Goal: Task Accomplishment & Management: Manage account settings

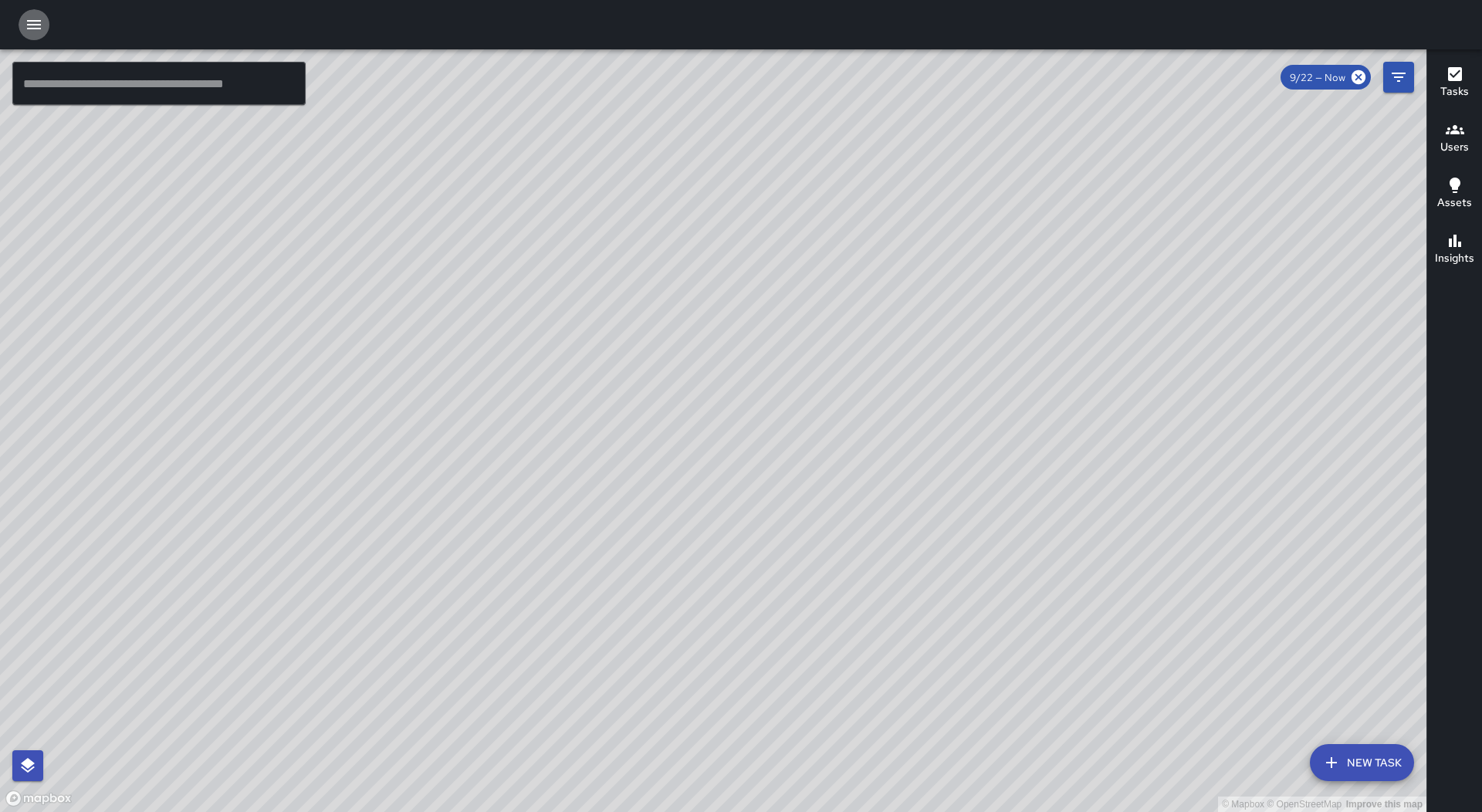
click at [30, 19] on icon "button" at bounding box center [34, 25] width 19 height 19
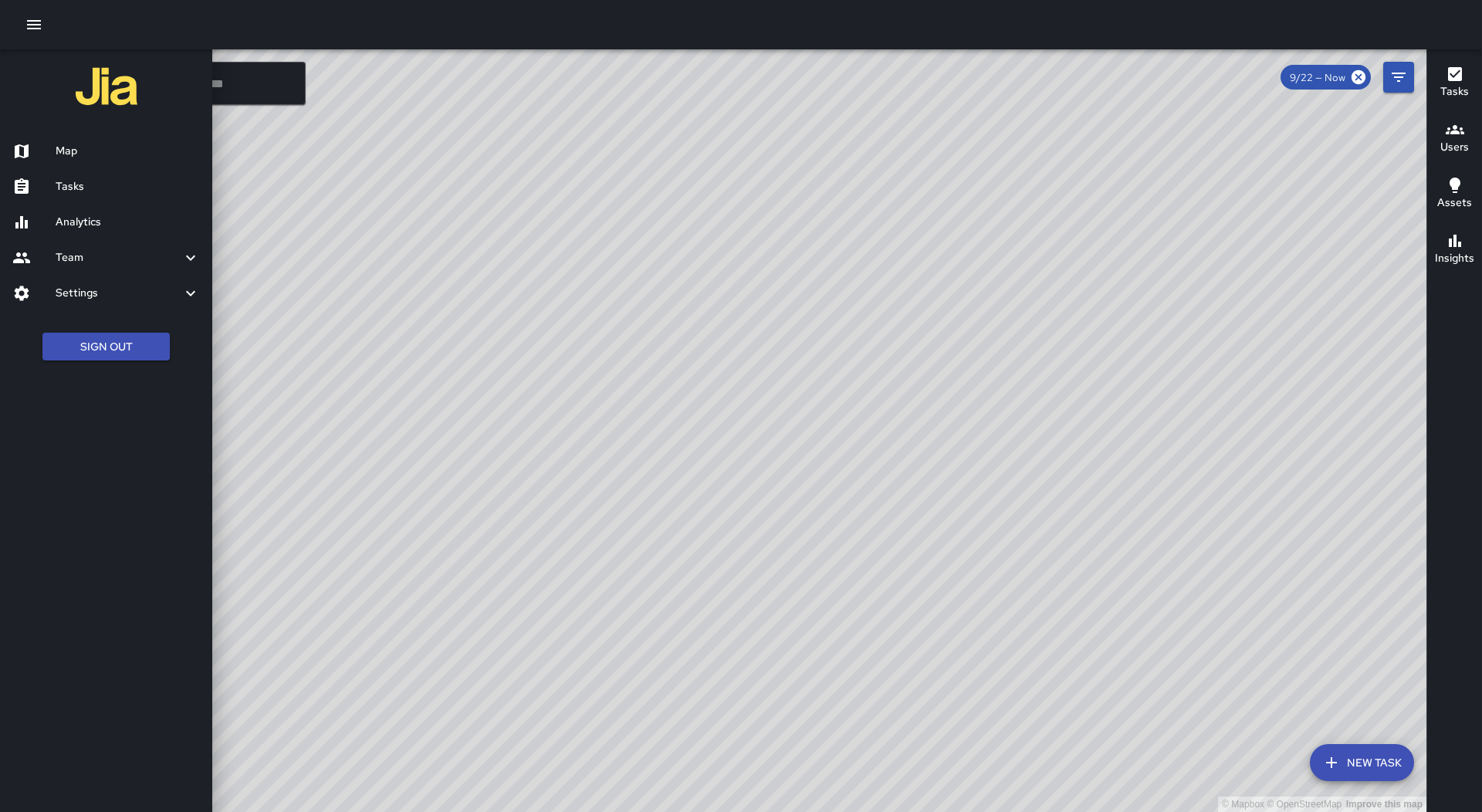
click at [151, 202] on div "Tasks" at bounding box center [106, 187] width 213 height 36
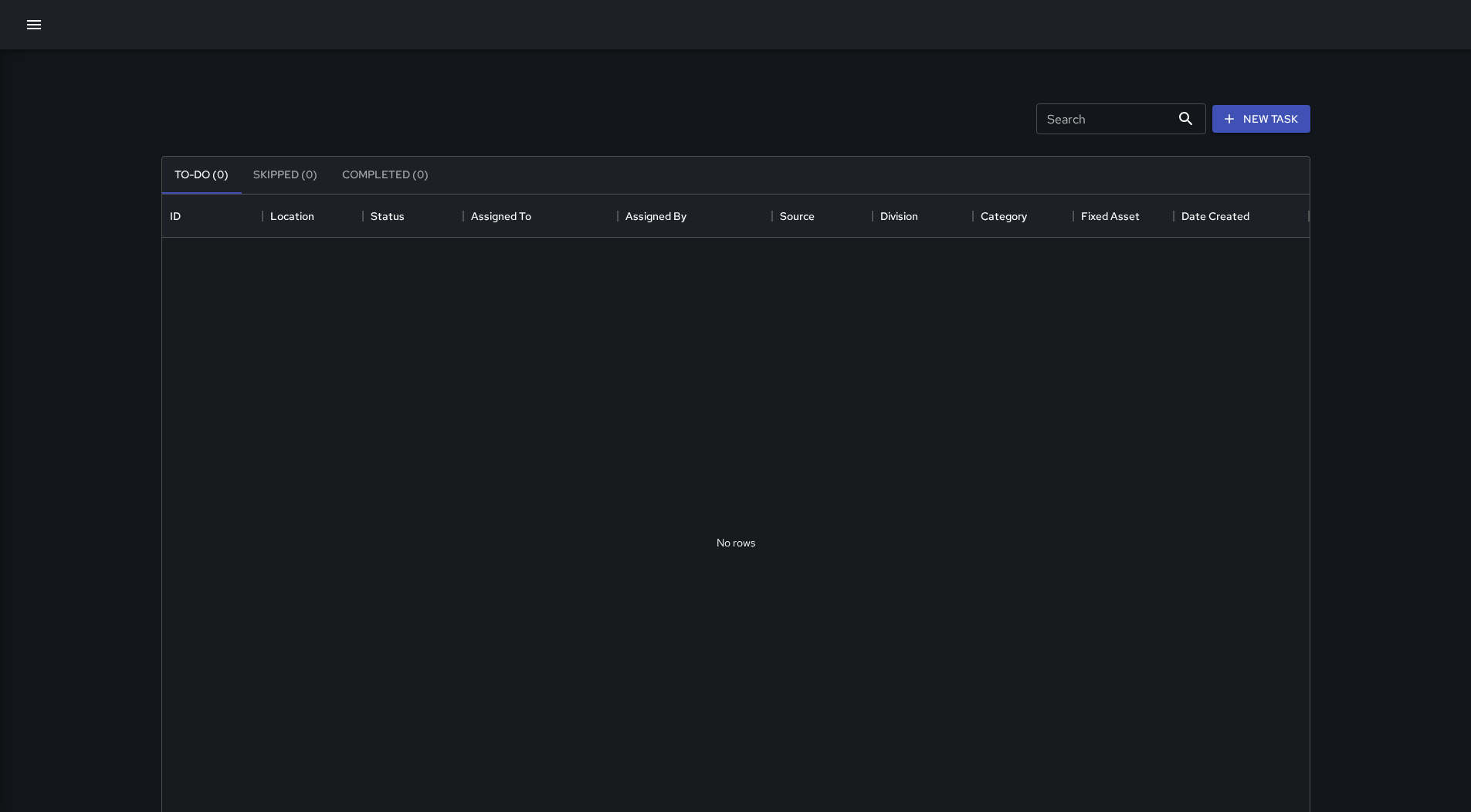
scroll to position [642, 1136]
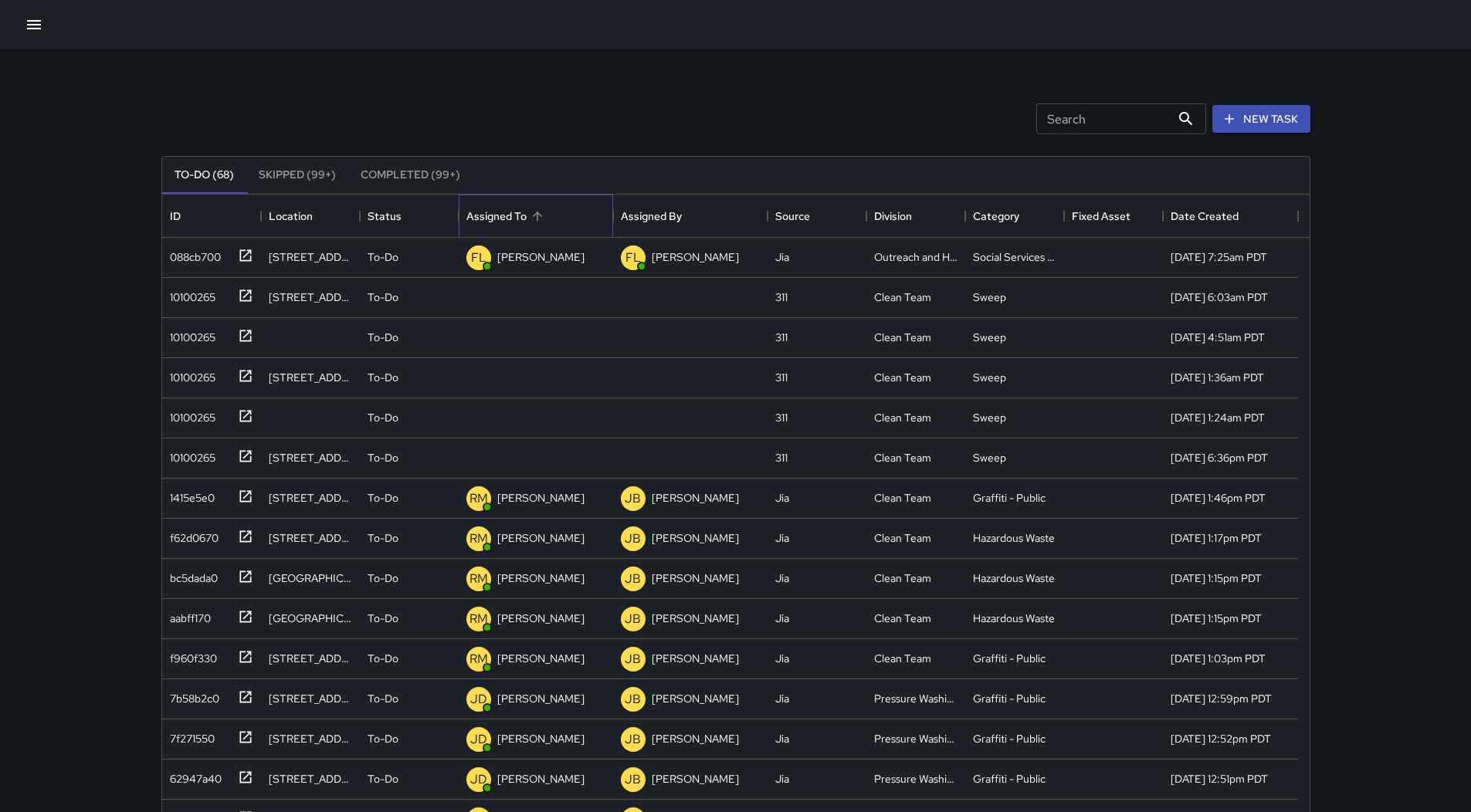
click at [508, 216] on div "Assigned To" at bounding box center [496, 217] width 60 height 44
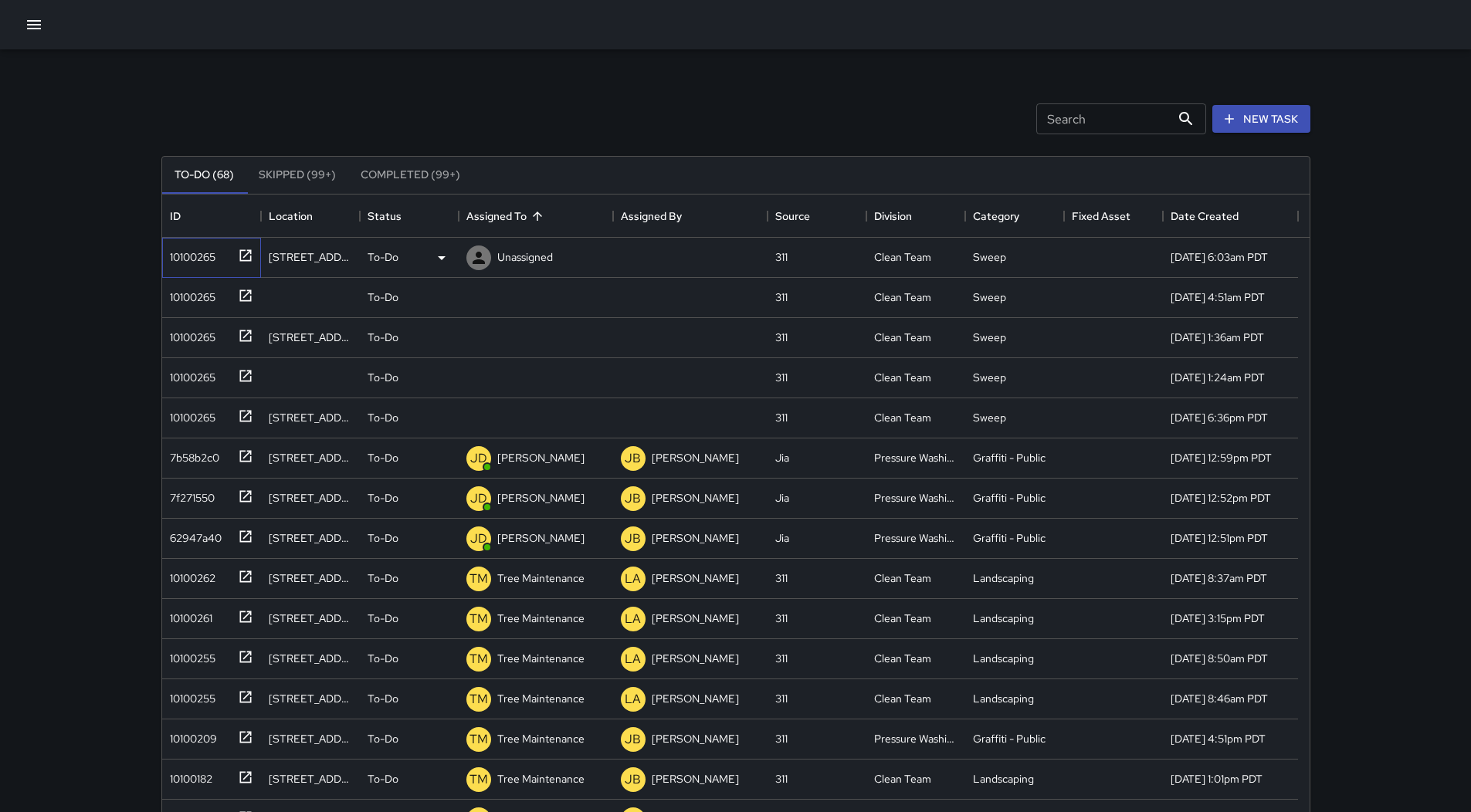
click at [192, 245] on div "10100265" at bounding box center [189, 254] width 51 height 22
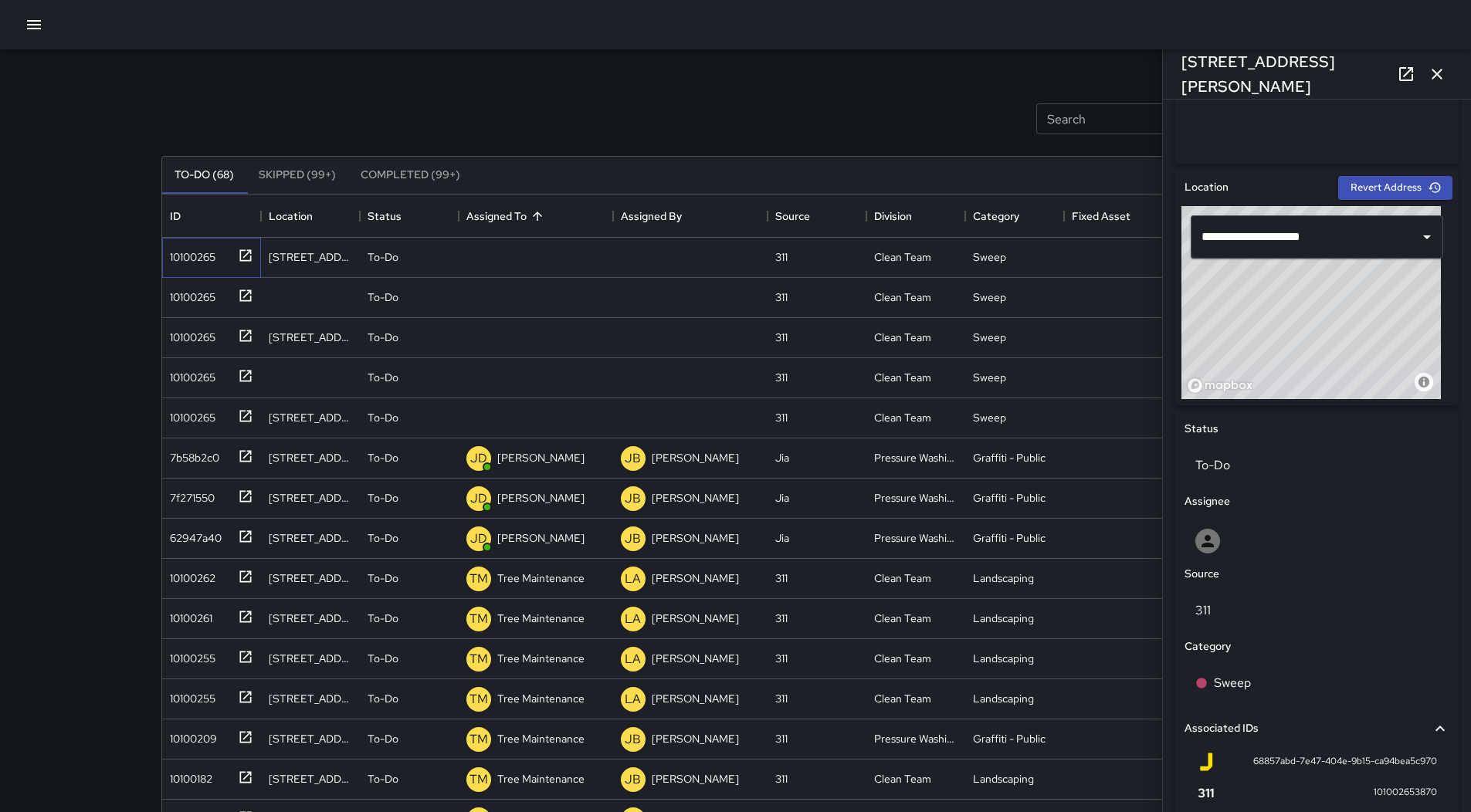
scroll to position [576, 0]
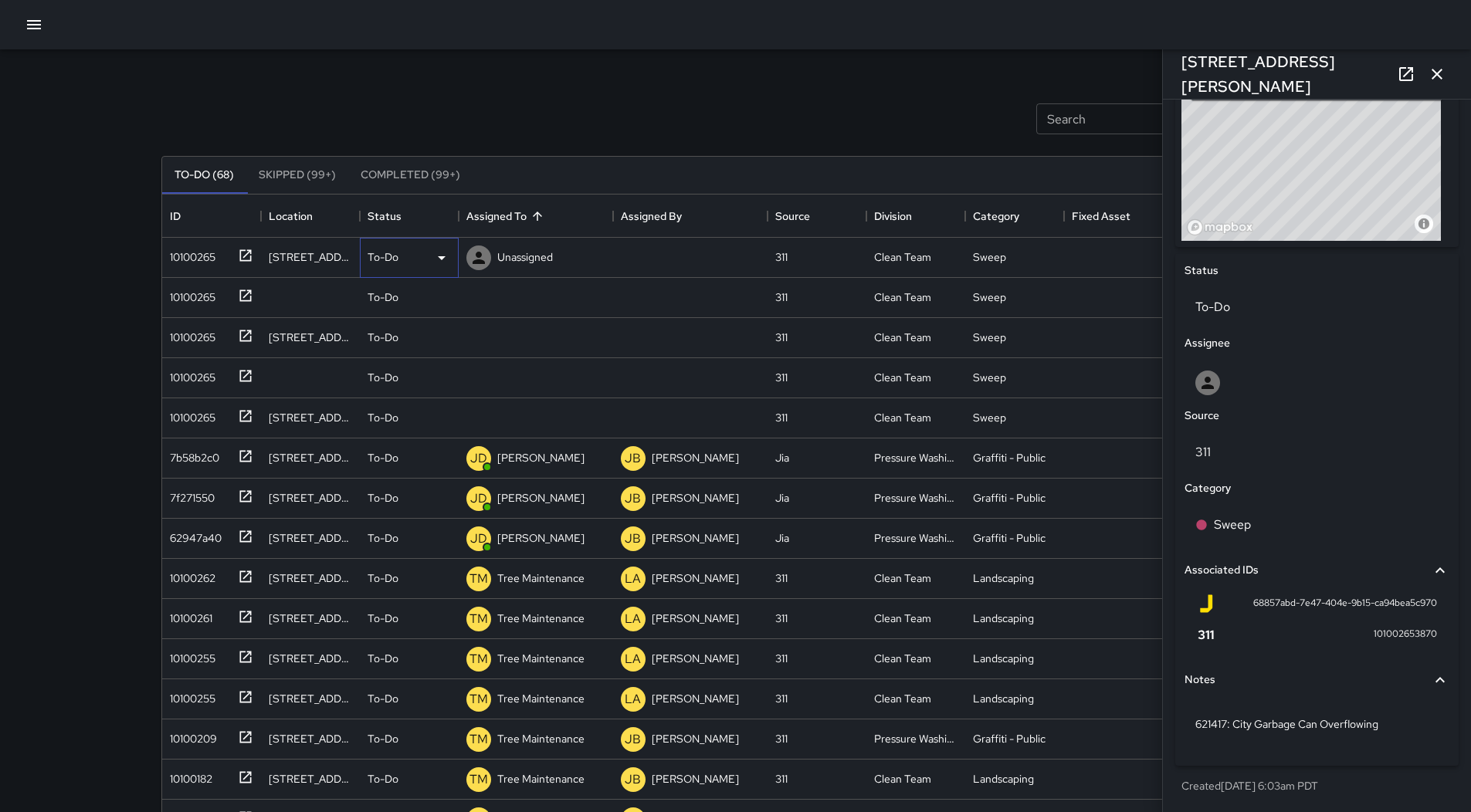
click at [423, 253] on div "To-Do" at bounding box center [409, 257] width 83 height 19
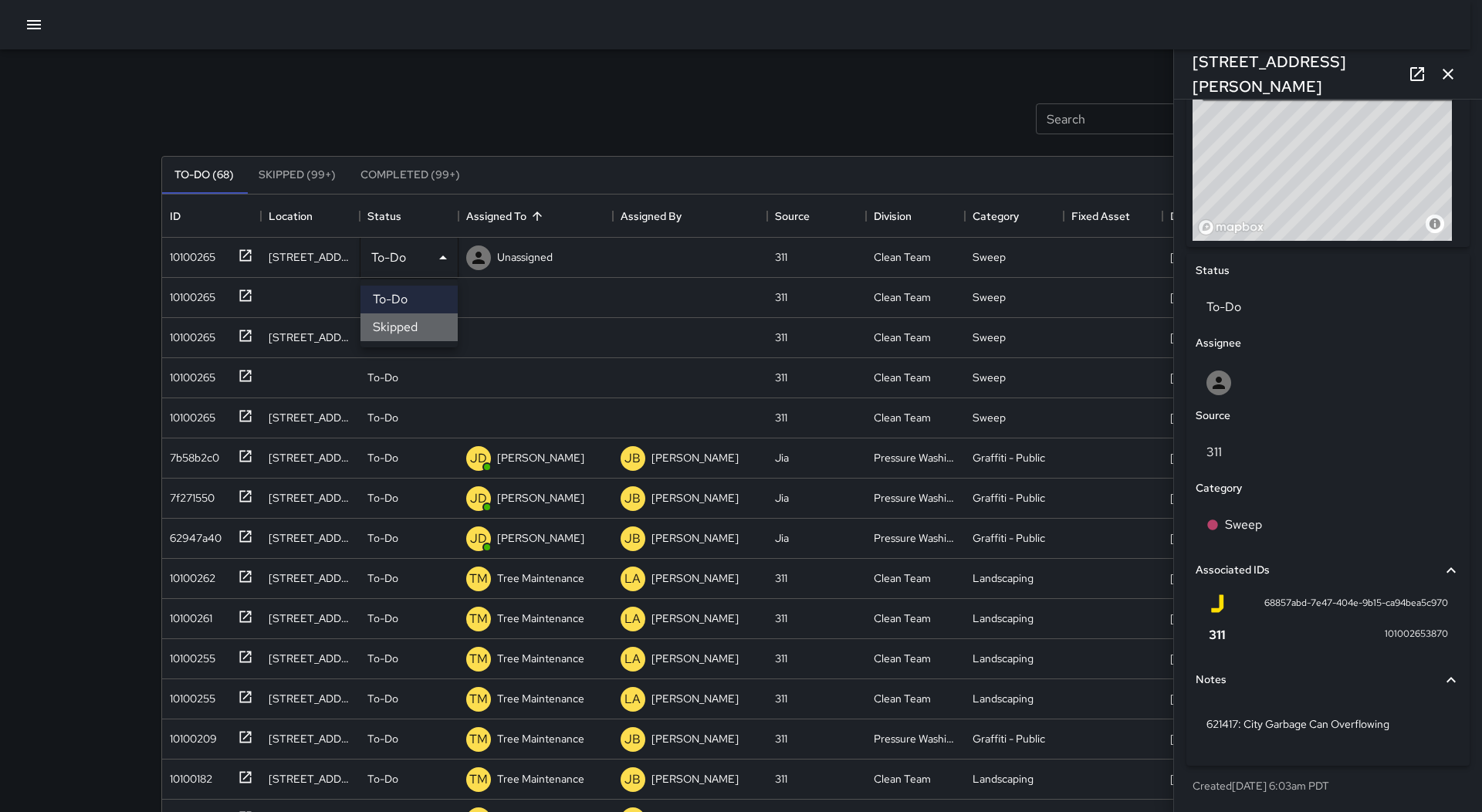
click at [432, 323] on li "Skipped" at bounding box center [409, 327] width 97 height 28
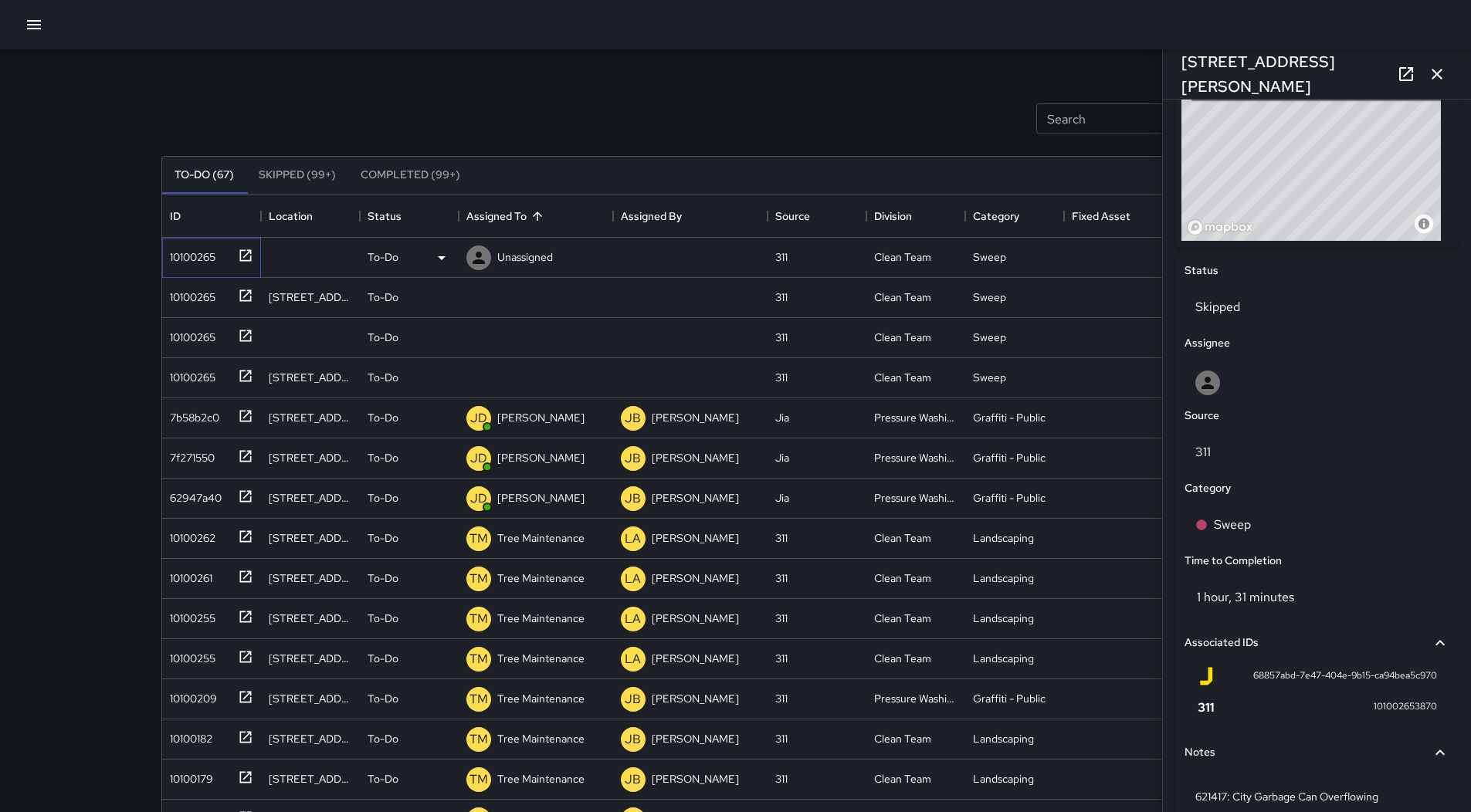
click at [206, 252] on div "10100265" at bounding box center [189, 254] width 51 height 22
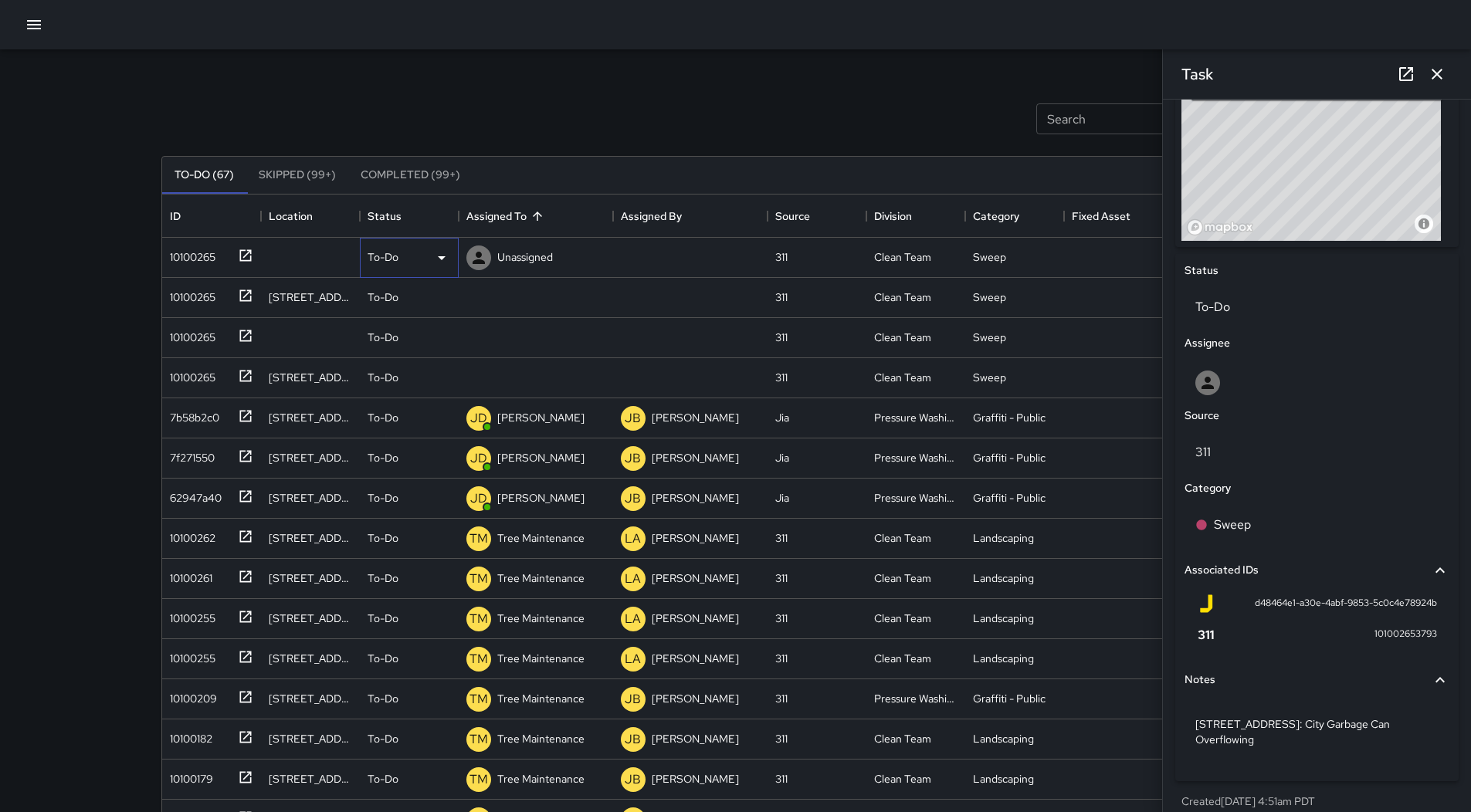
click at [434, 258] on icon at bounding box center [441, 257] width 19 height 19
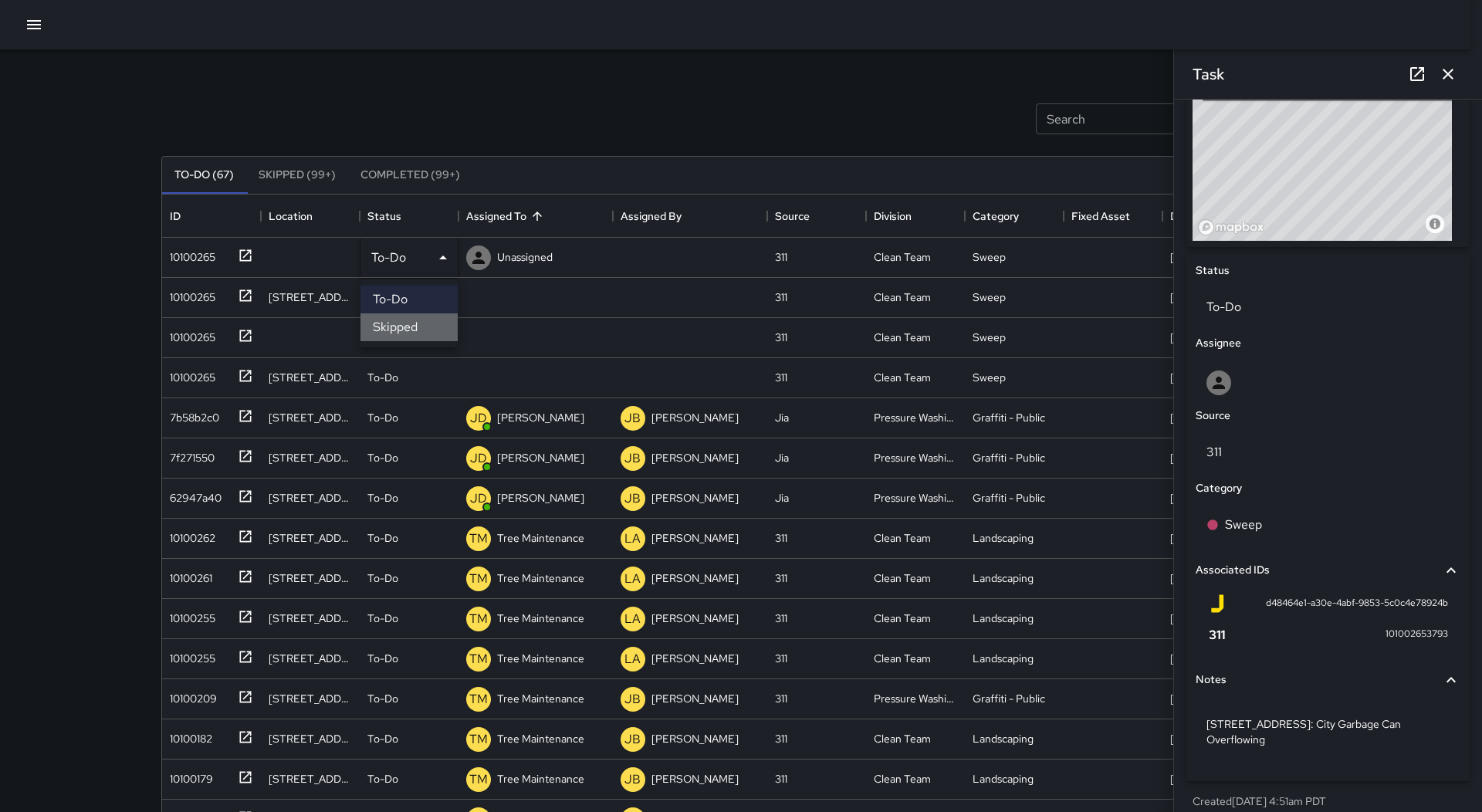
click at [420, 327] on li "Skipped" at bounding box center [409, 327] width 97 height 28
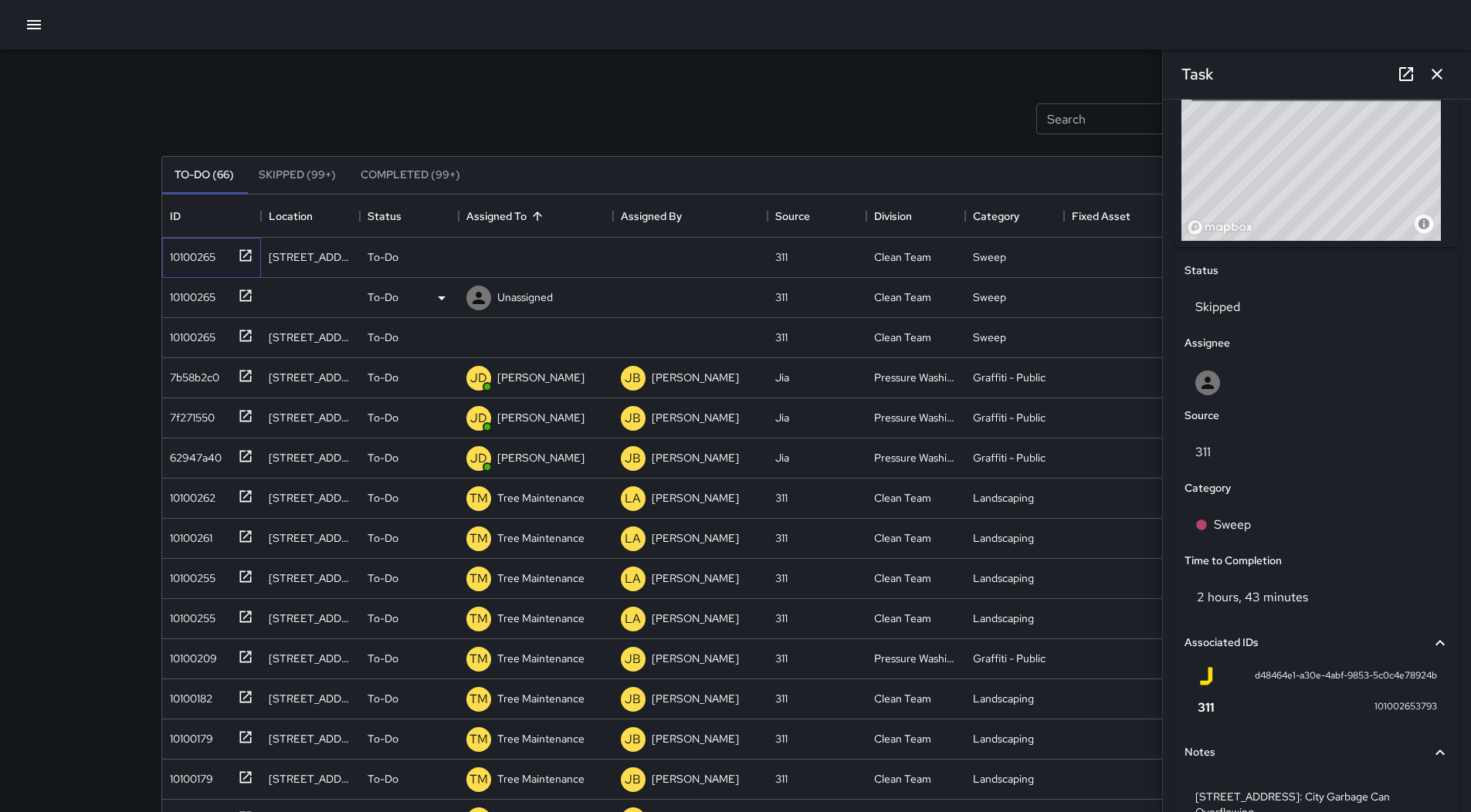
drag, startPoint x: 187, startPoint y: 253, endPoint x: 488, endPoint y: 290, distance: 303.3
click at [188, 253] on div "10100265" at bounding box center [189, 254] width 51 height 22
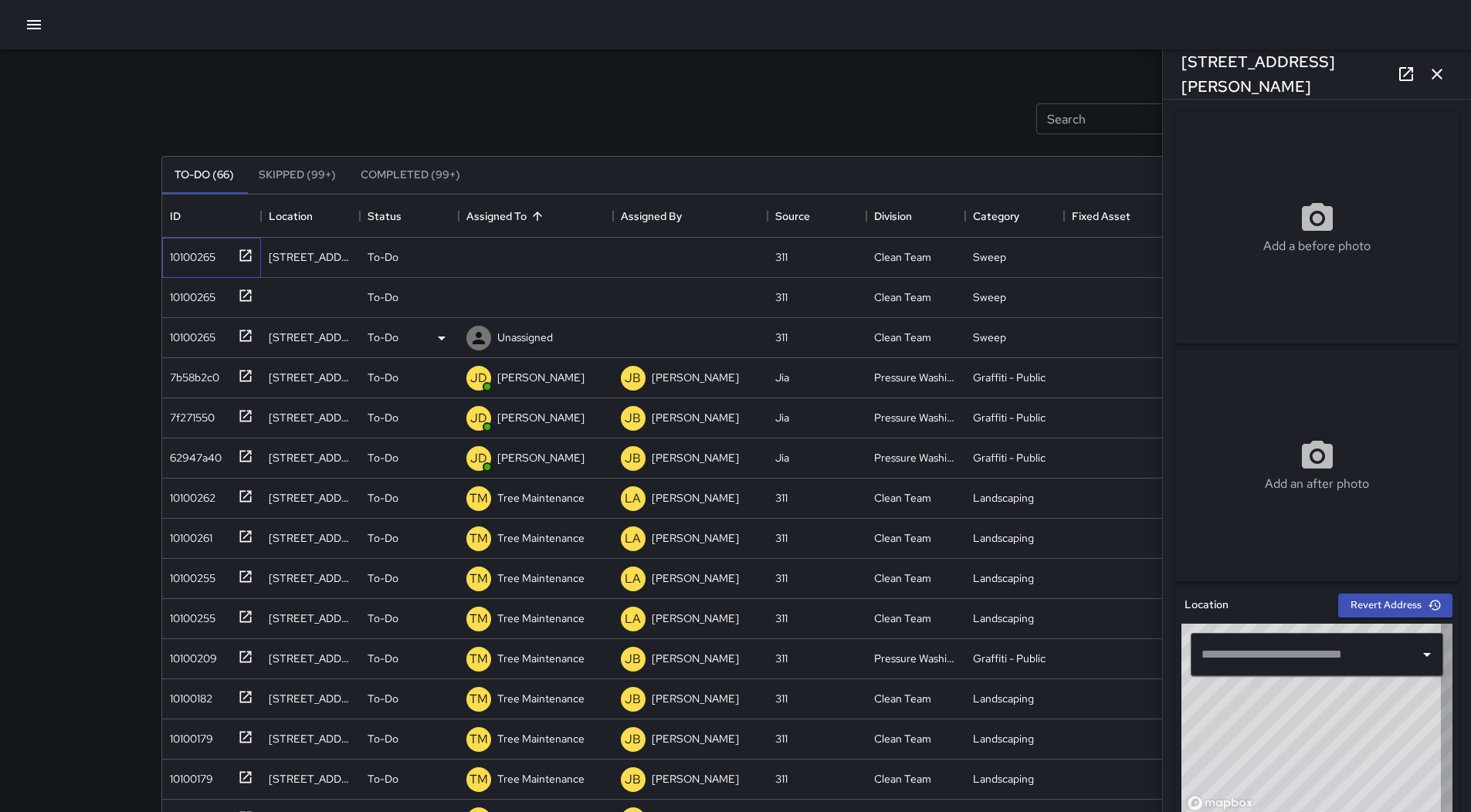
type input "**********"
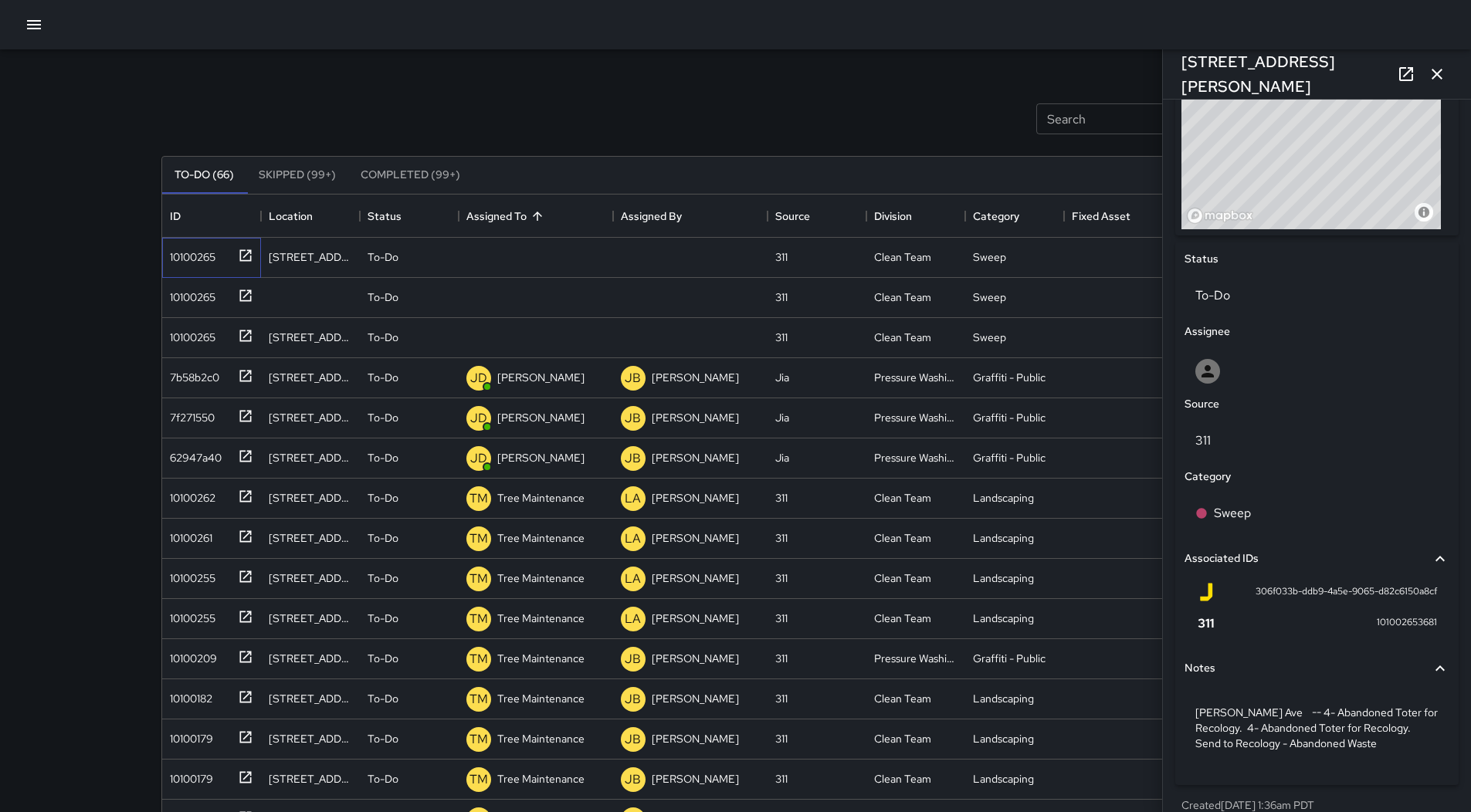
scroll to position [606, 0]
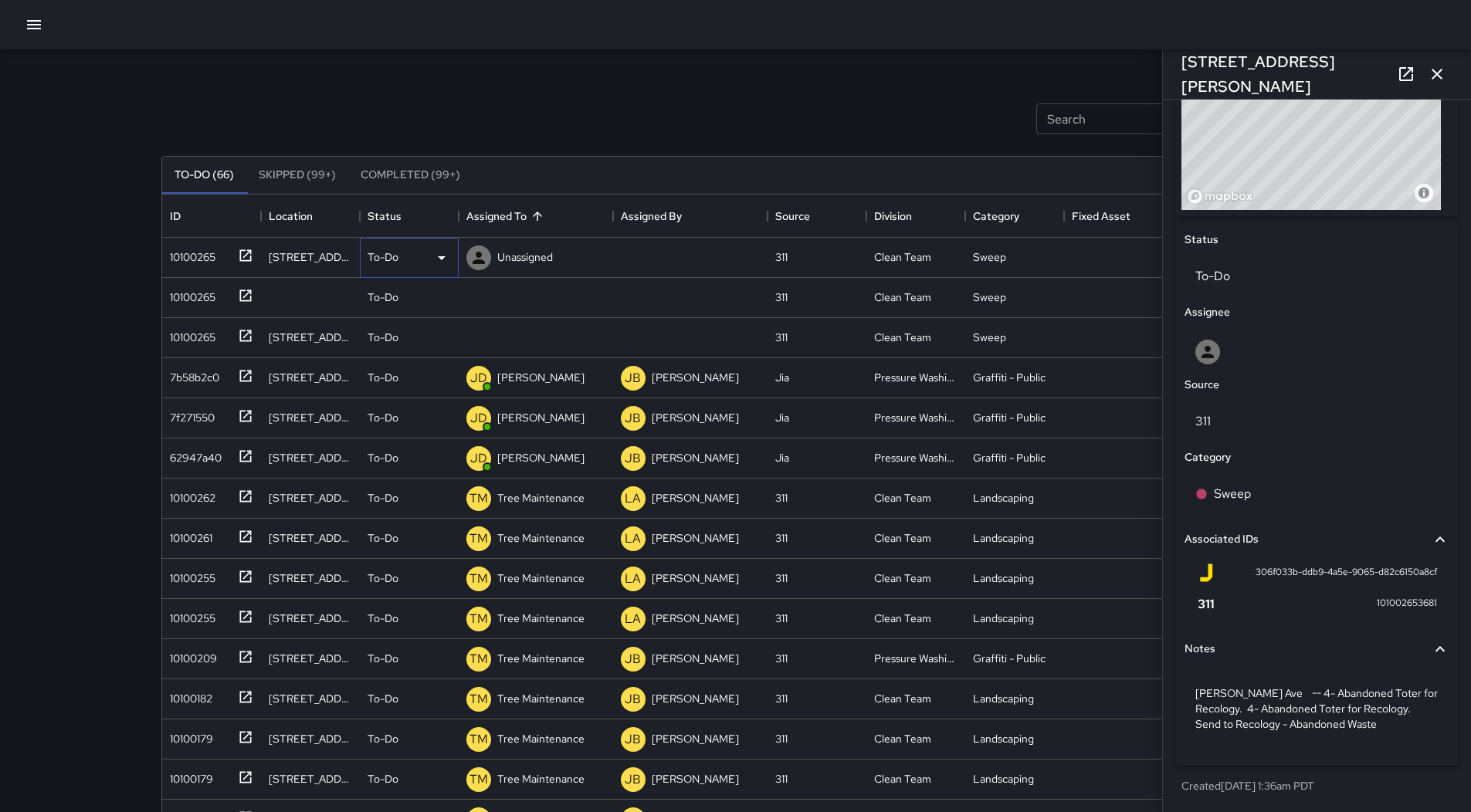
click at [441, 254] on icon at bounding box center [441, 257] width 19 height 19
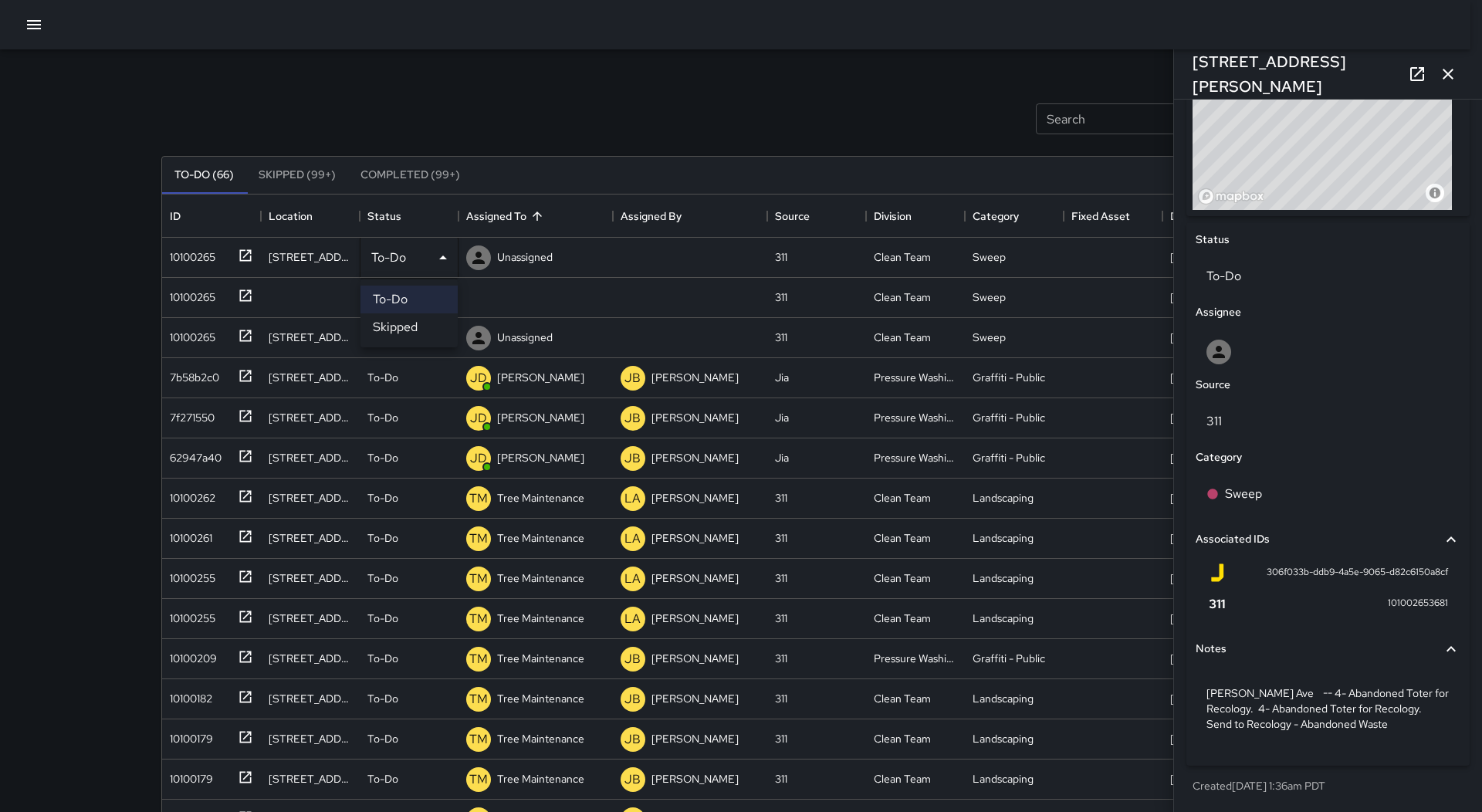
click at [422, 323] on li "Skipped" at bounding box center [409, 327] width 97 height 28
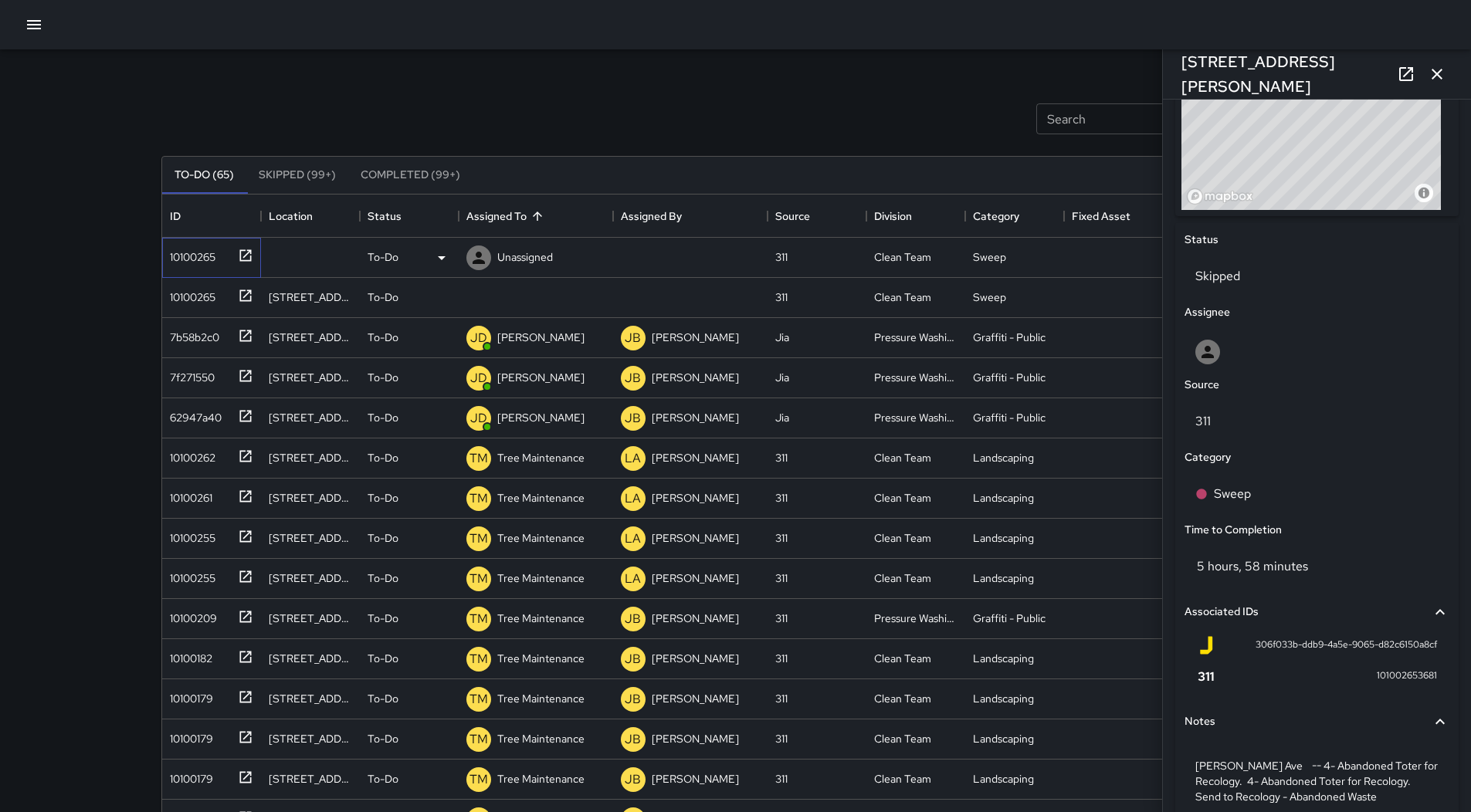
click at [205, 257] on div "10100265" at bounding box center [189, 254] width 51 height 22
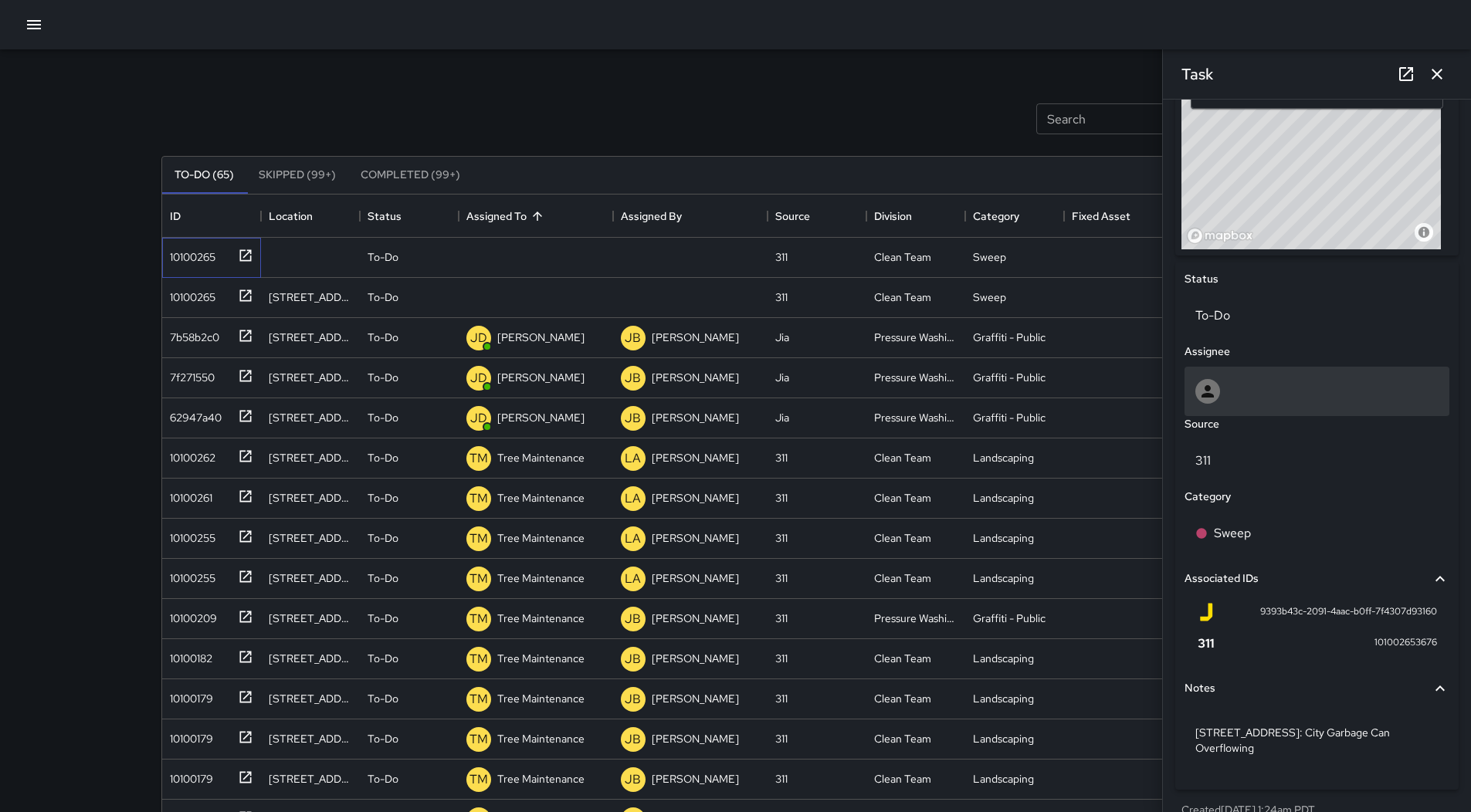
scroll to position [576, 0]
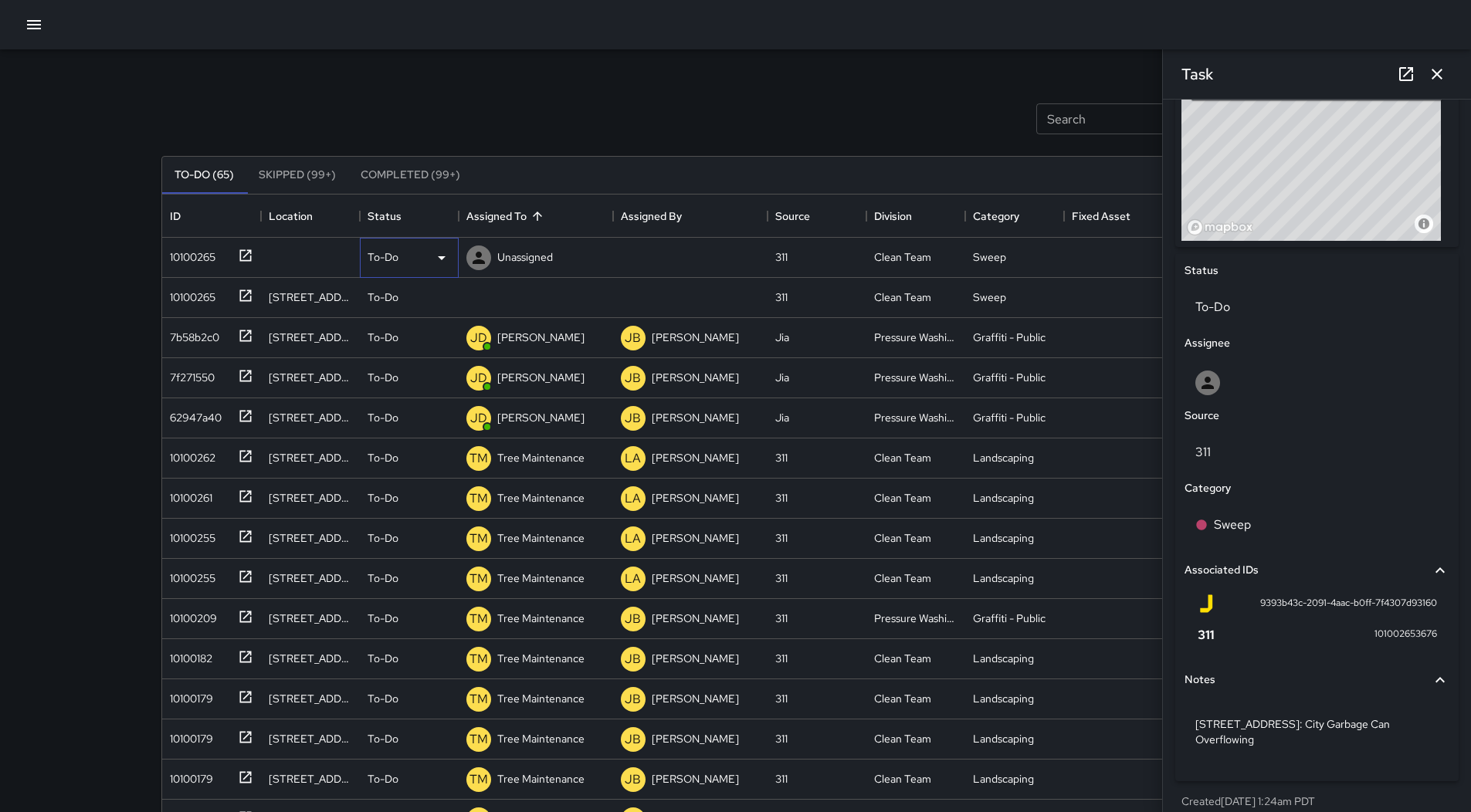
click at [441, 261] on icon at bounding box center [441, 257] width 19 height 19
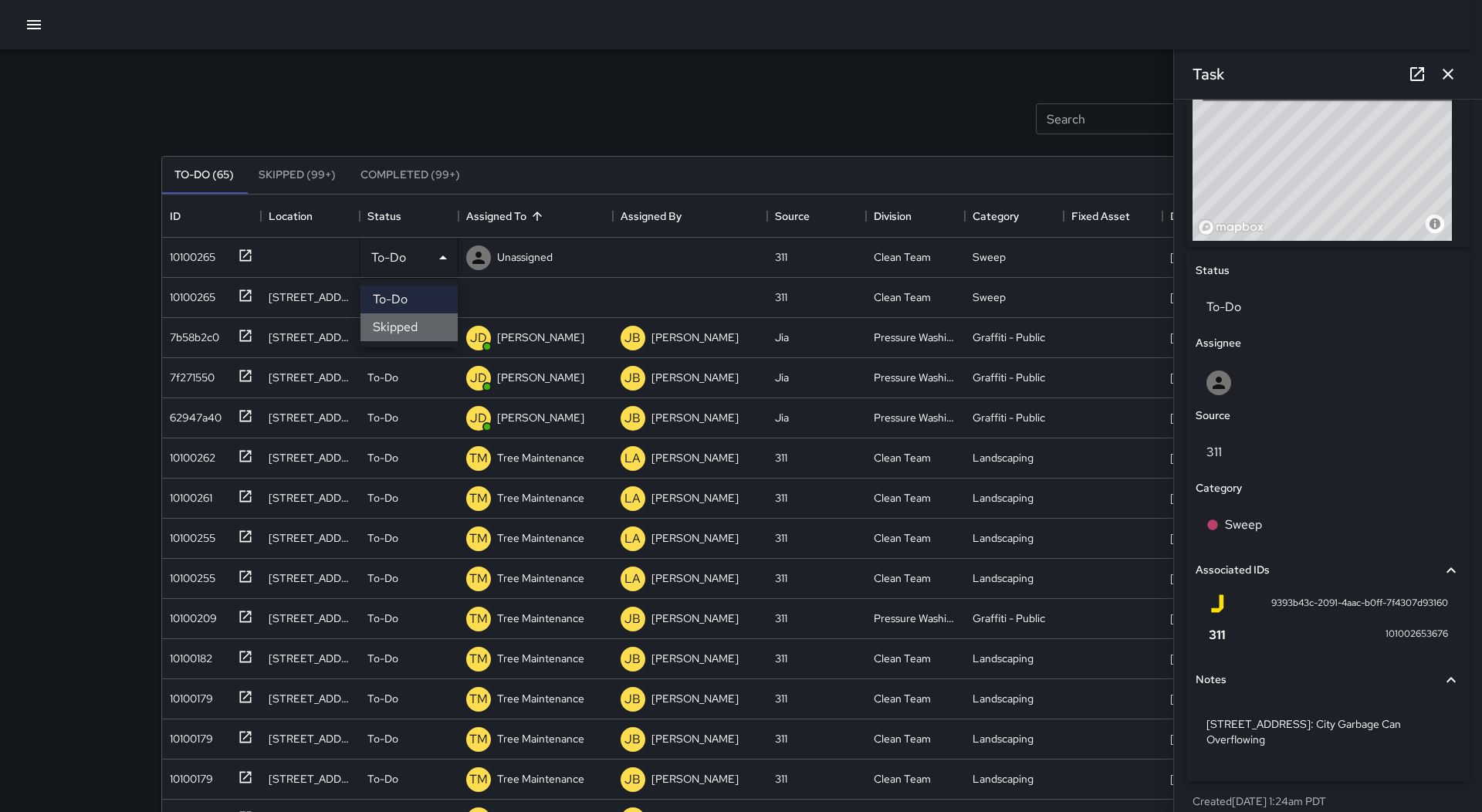
click at [427, 324] on li "Skipped" at bounding box center [409, 327] width 97 height 28
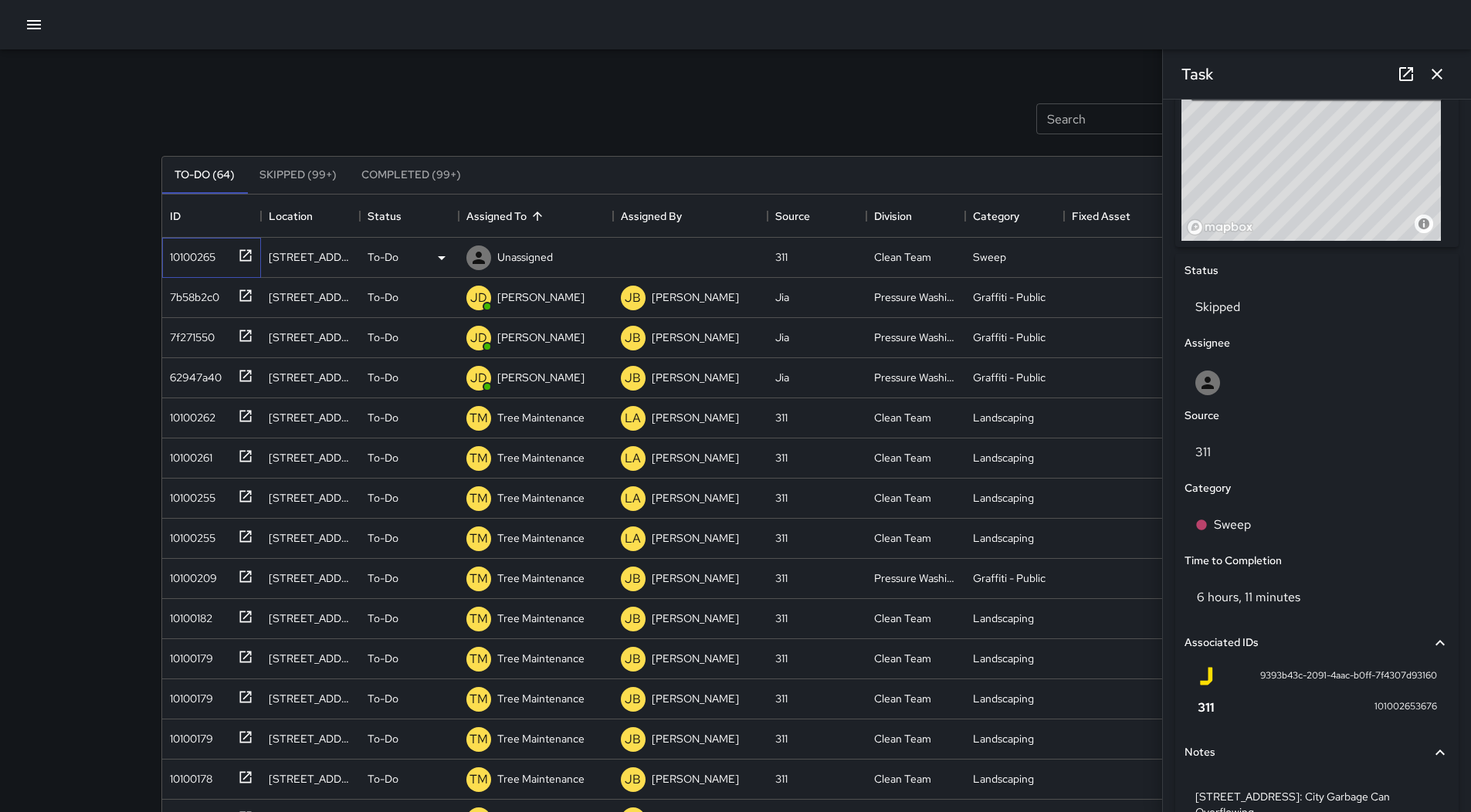
click at [204, 258] on div "10100265" at bounding box center [189, 254] width 51 height 22
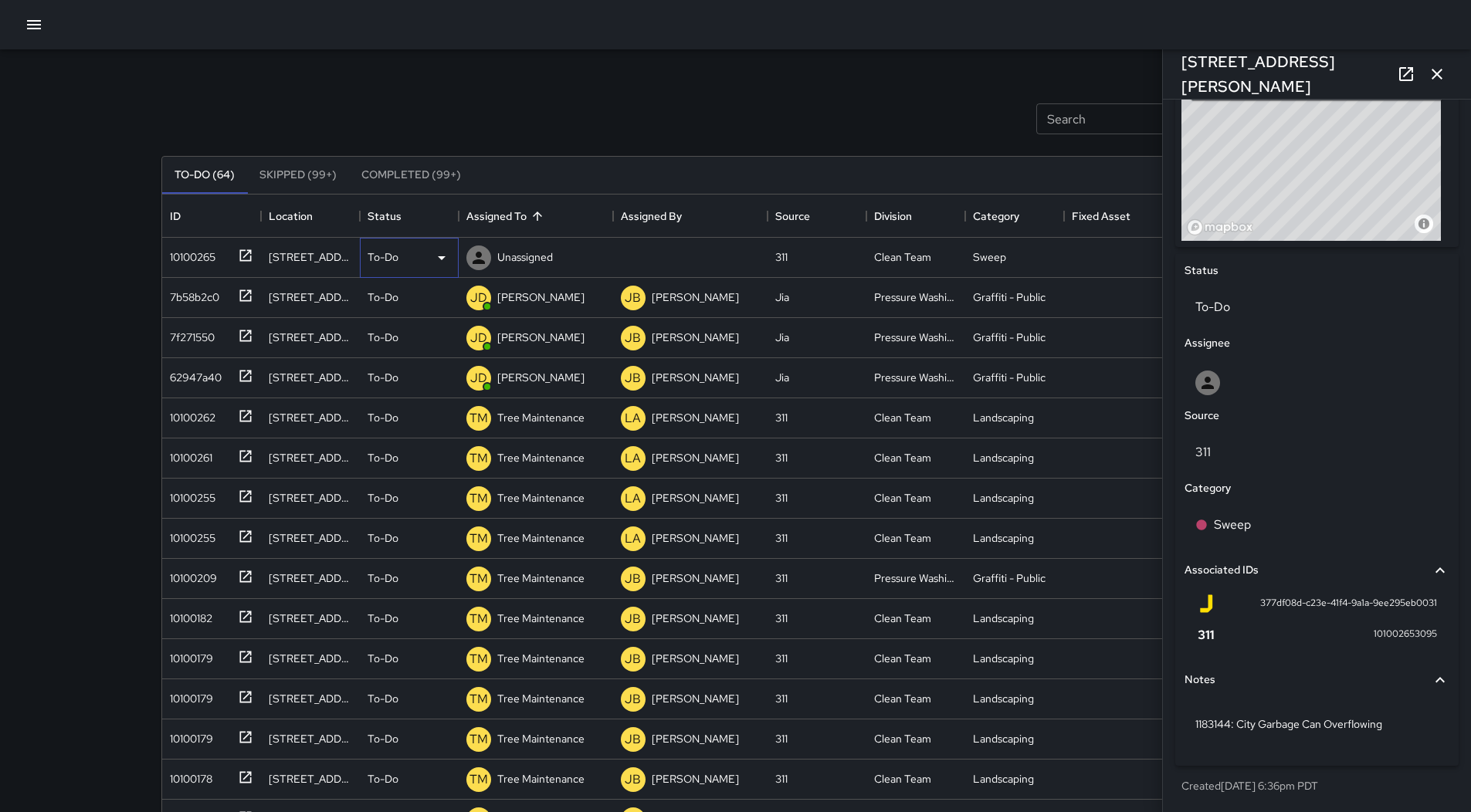
click at [437, 262] on icon at bounding box center [441, 257] width 19 height 19
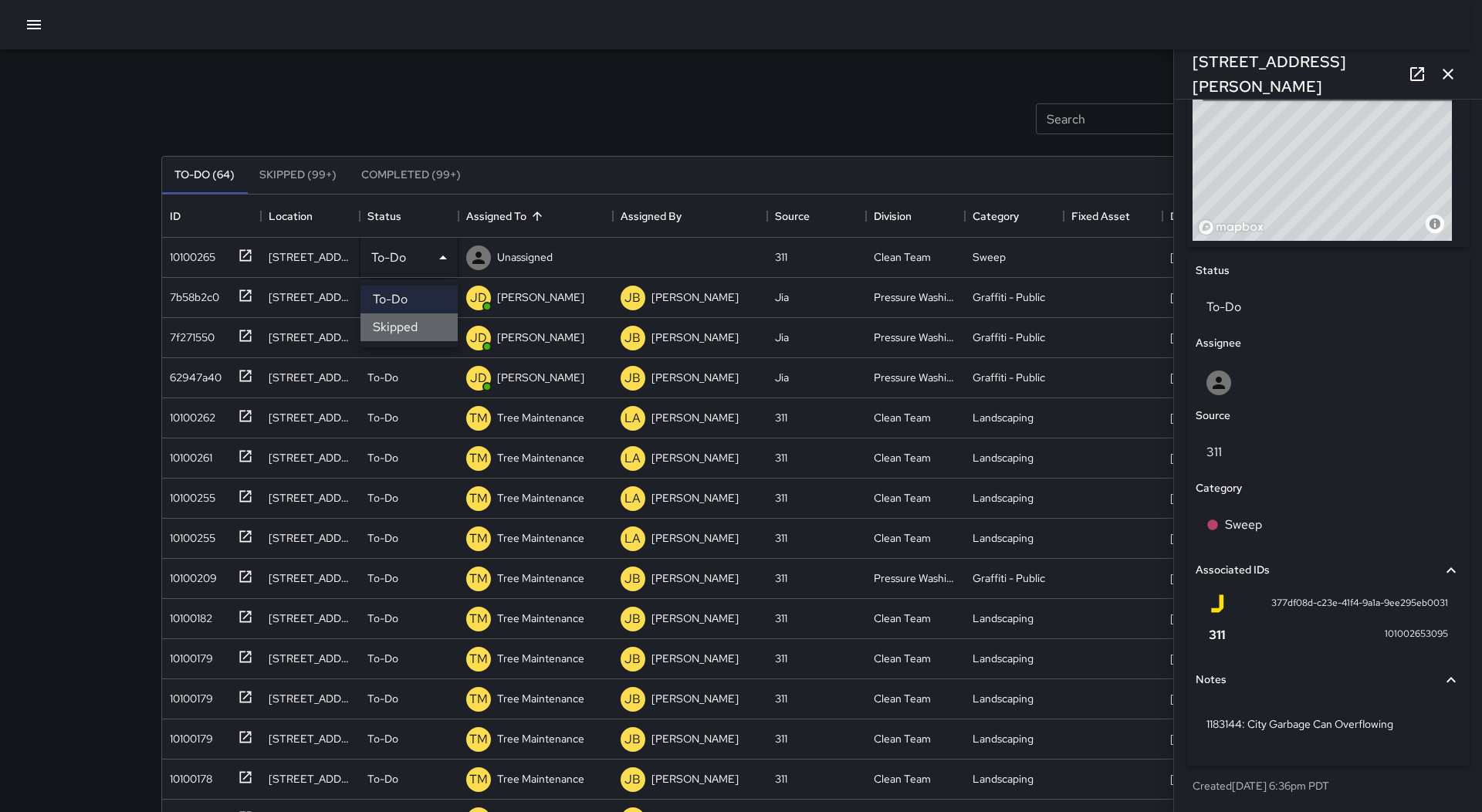
click at [422, 322] on li "Skipped" at bounding box center [409, 327] width 97 height 28
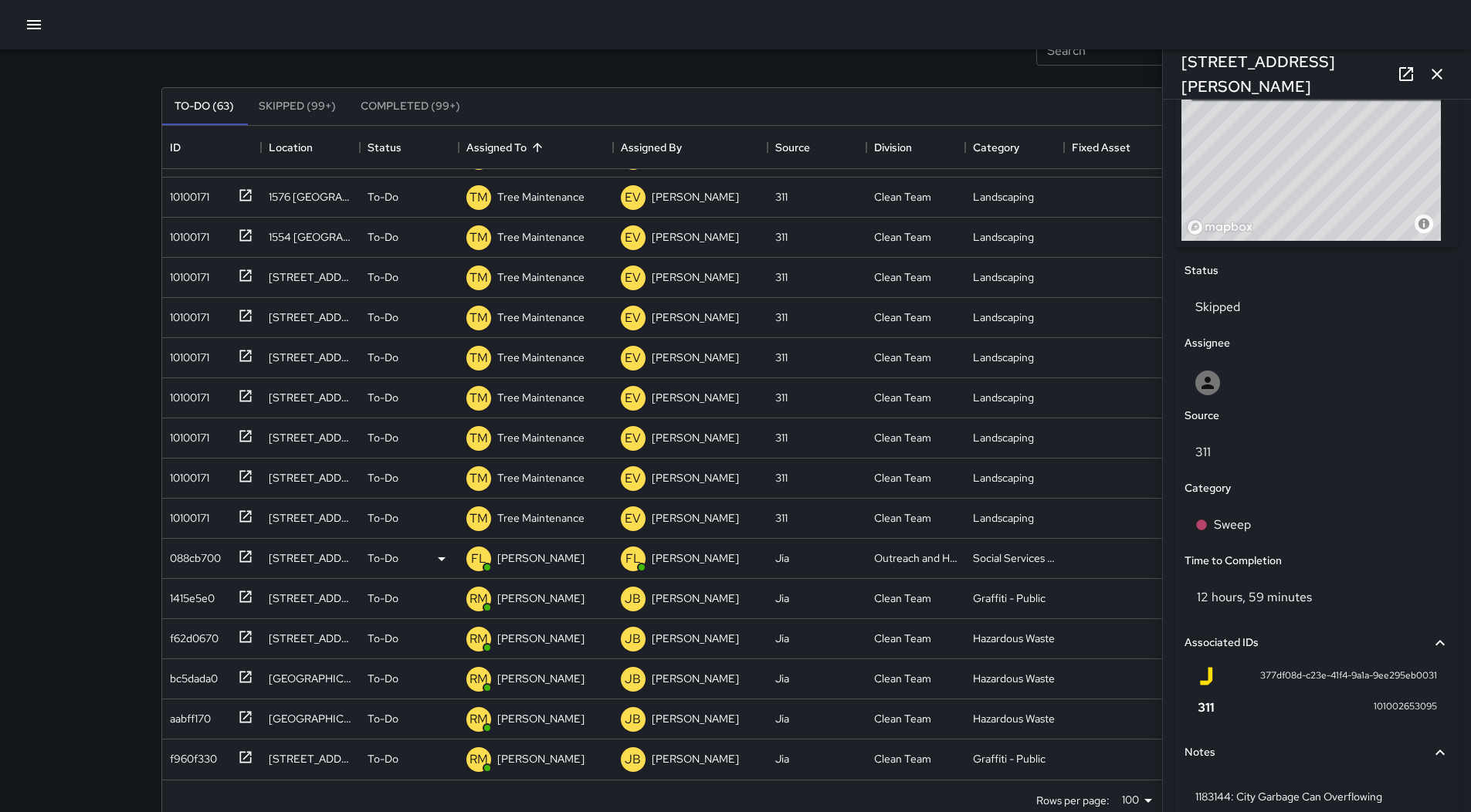
scroll to position [100, 0]
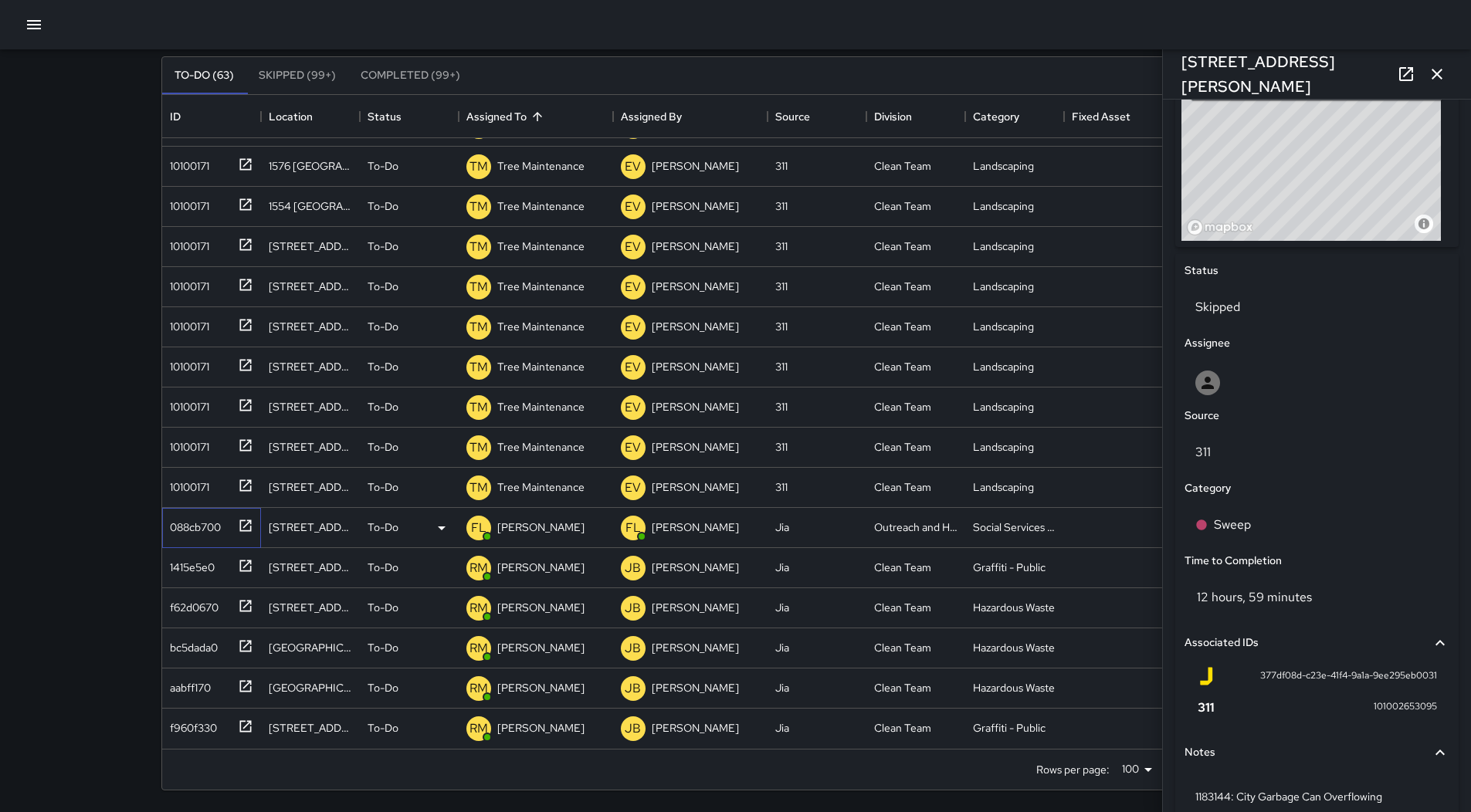
click at [183, 532] on div "088cb700" at bounding box center [192, 524] width 57 height 22
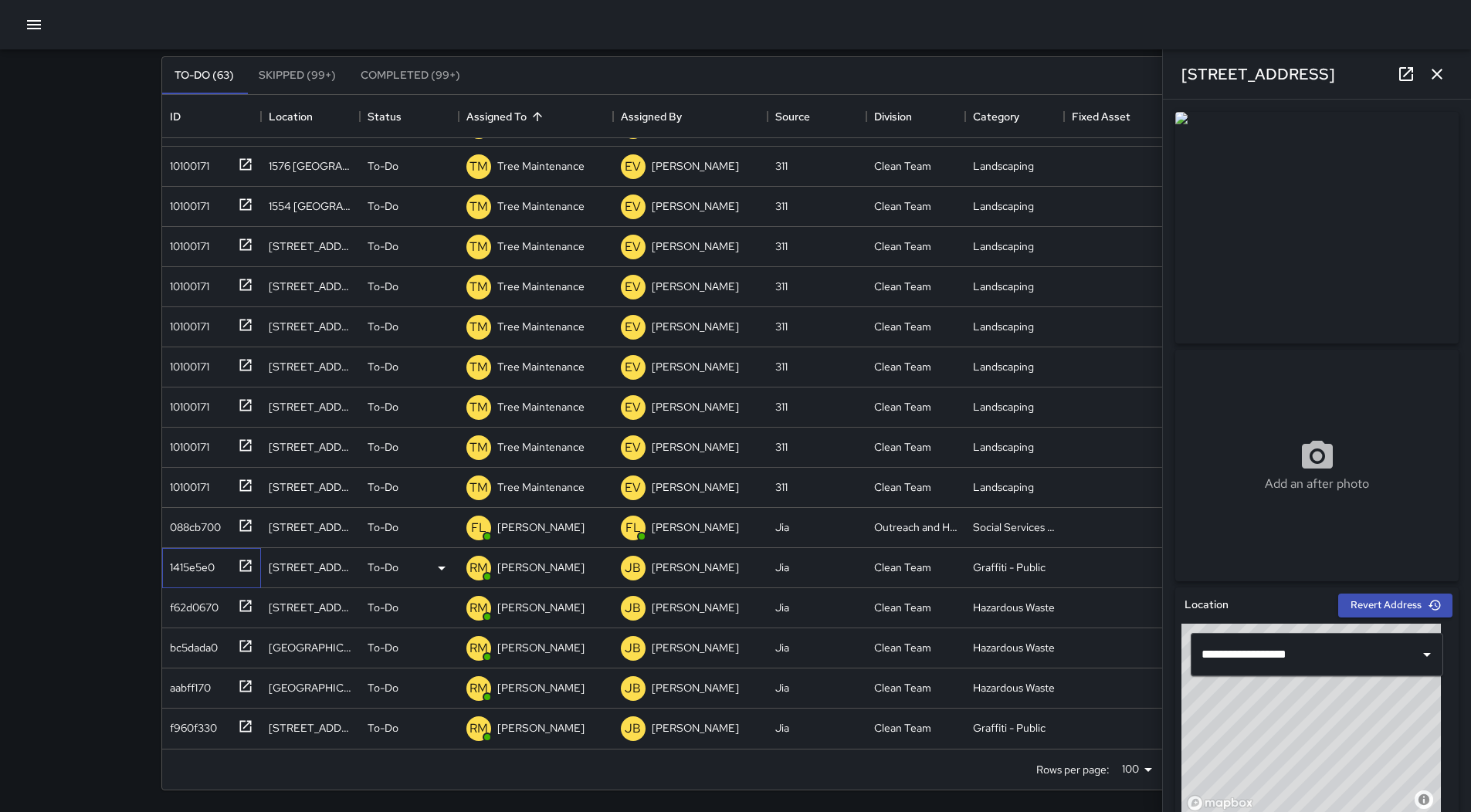
click at [196, 561] on div "1415e5e0" at bounding box center [189, 565] width 51 height 22
click at [559, 636] on div "RM [PERSON_NAME]" at bounding box center [525, 648] width 125 height 31
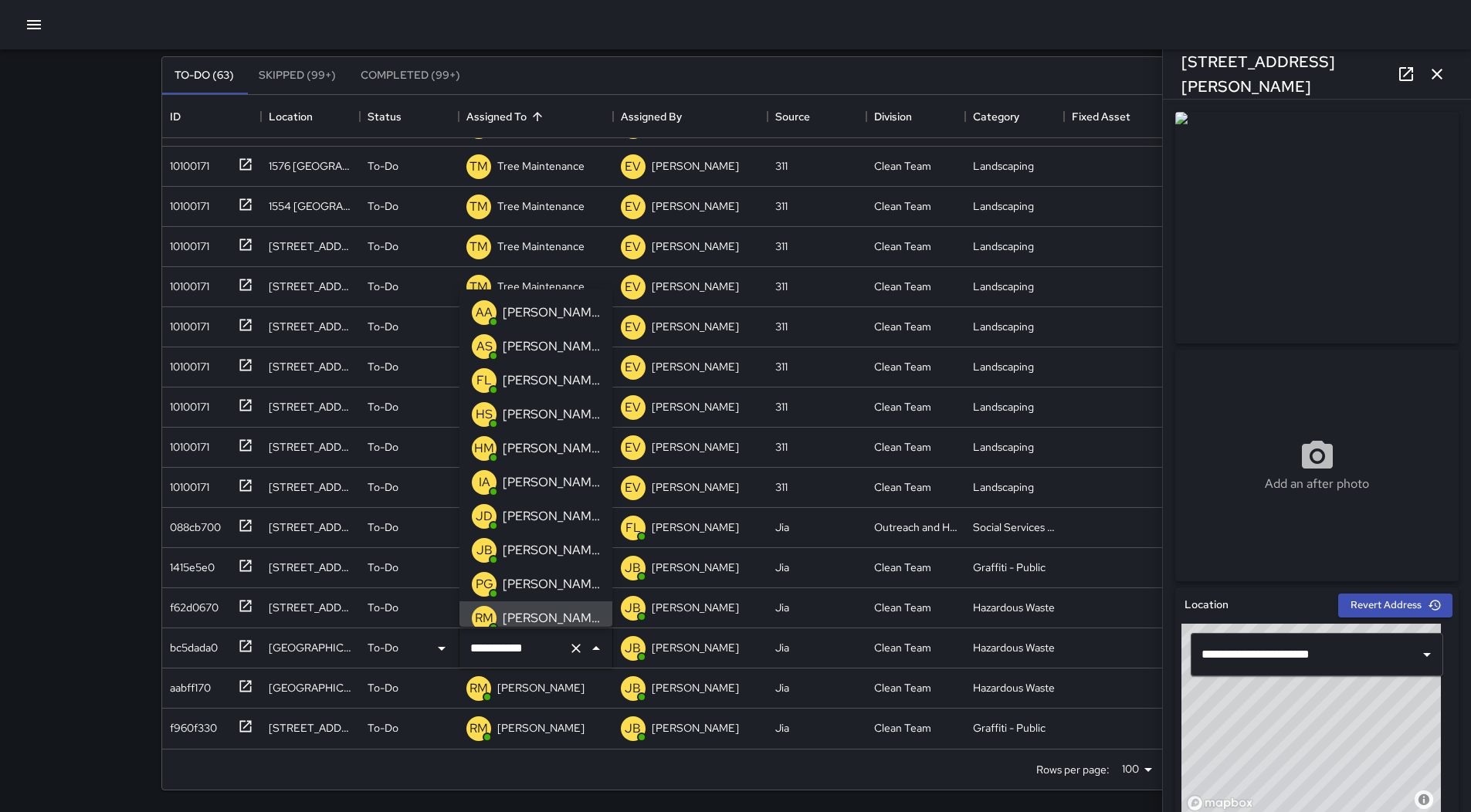
scroll to position [9, 0]
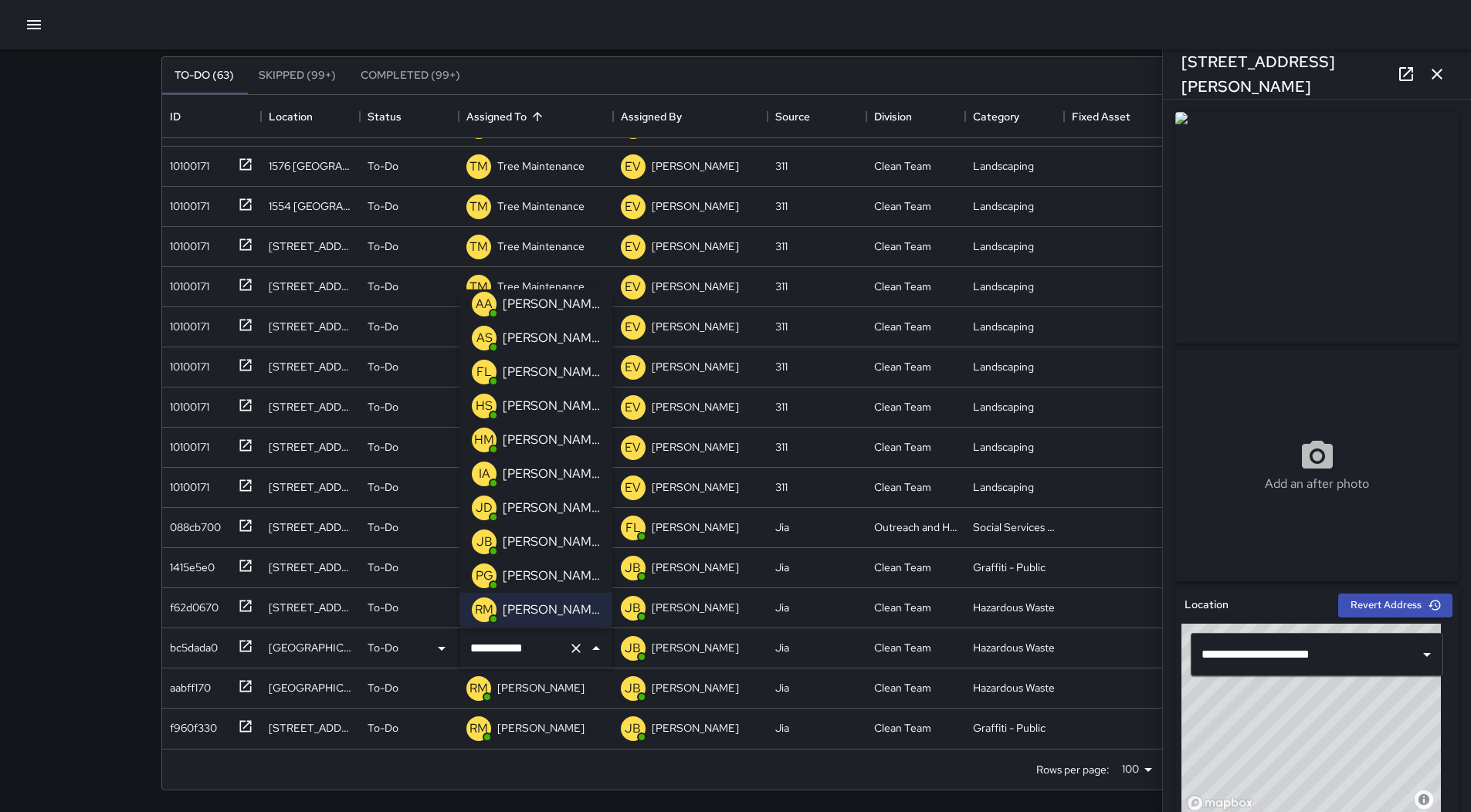
click at [27, 321] on div "Search Search New Task To-Do (63) Skipped (99+) Completed (99+) ID Location Sta…" at bounding box center [735, 356] width 1471 height 912
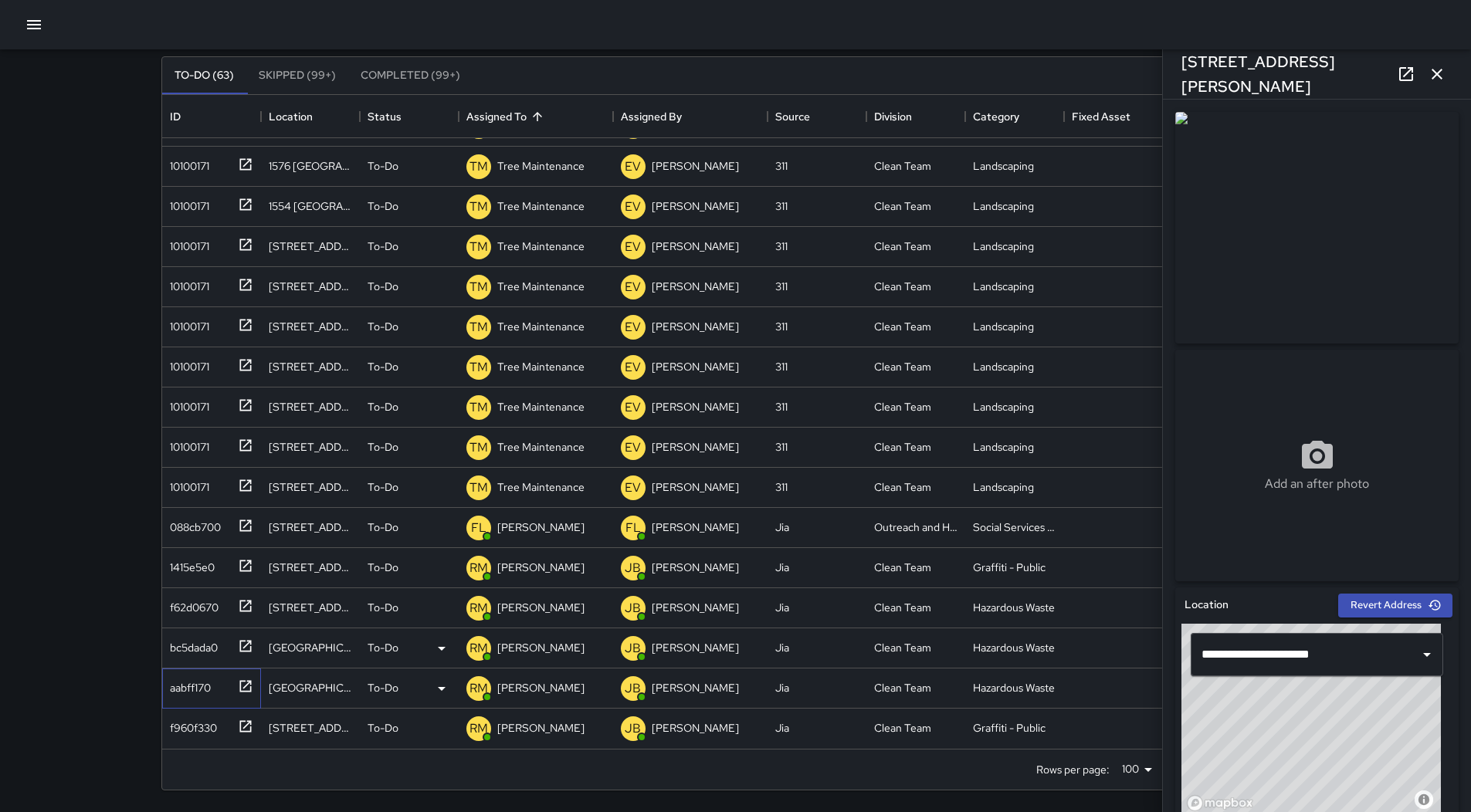
click at [195, 679] on div "aabff170" at bounding box center [187, 684] width 47 height 22
type input "**********"
drag, startPoint x: 209, startPoint y: 727, endPoint x: 199, endPoint y: 733, distance: 11.7
click at [209, 729] on div "f960f330" at bounding box center [190, 725] width 53 height 22
click at [1442, 75] on icon "button" at bounding box center [1436, 74] width 19 height 19
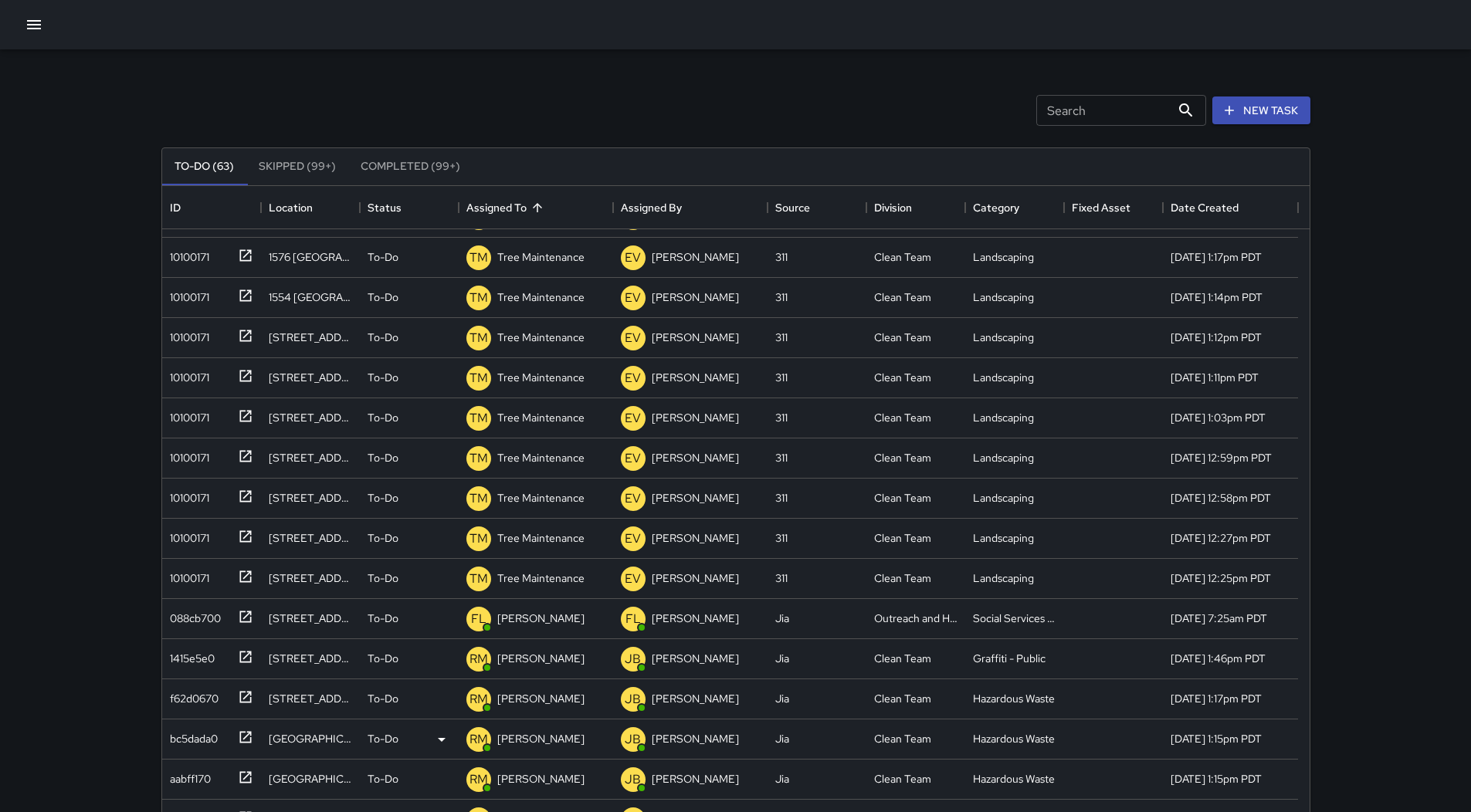
scroll to position [0, 0]
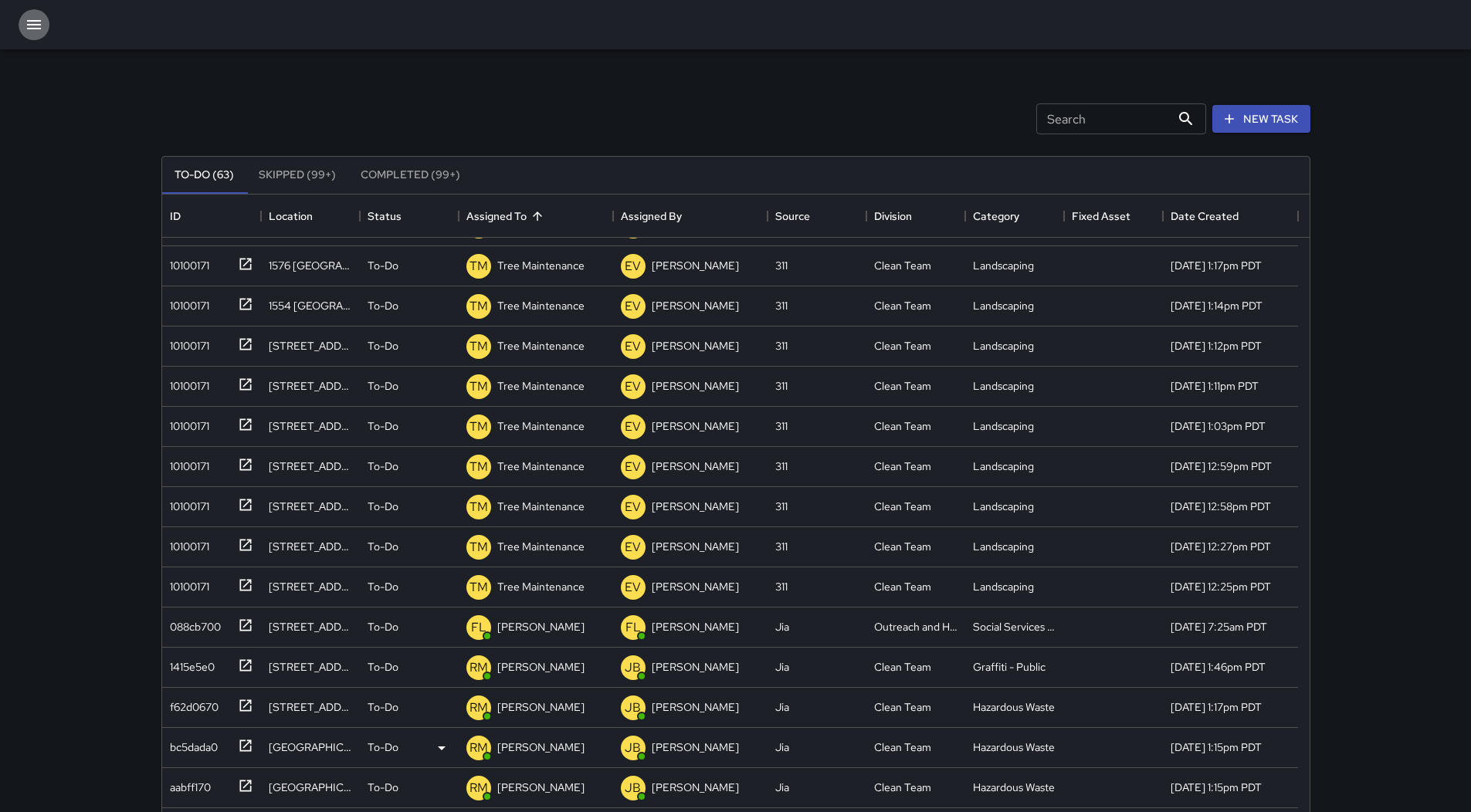
click at [37, 32] on icon "button" at bounding box center [34, 25] width 19 height 19
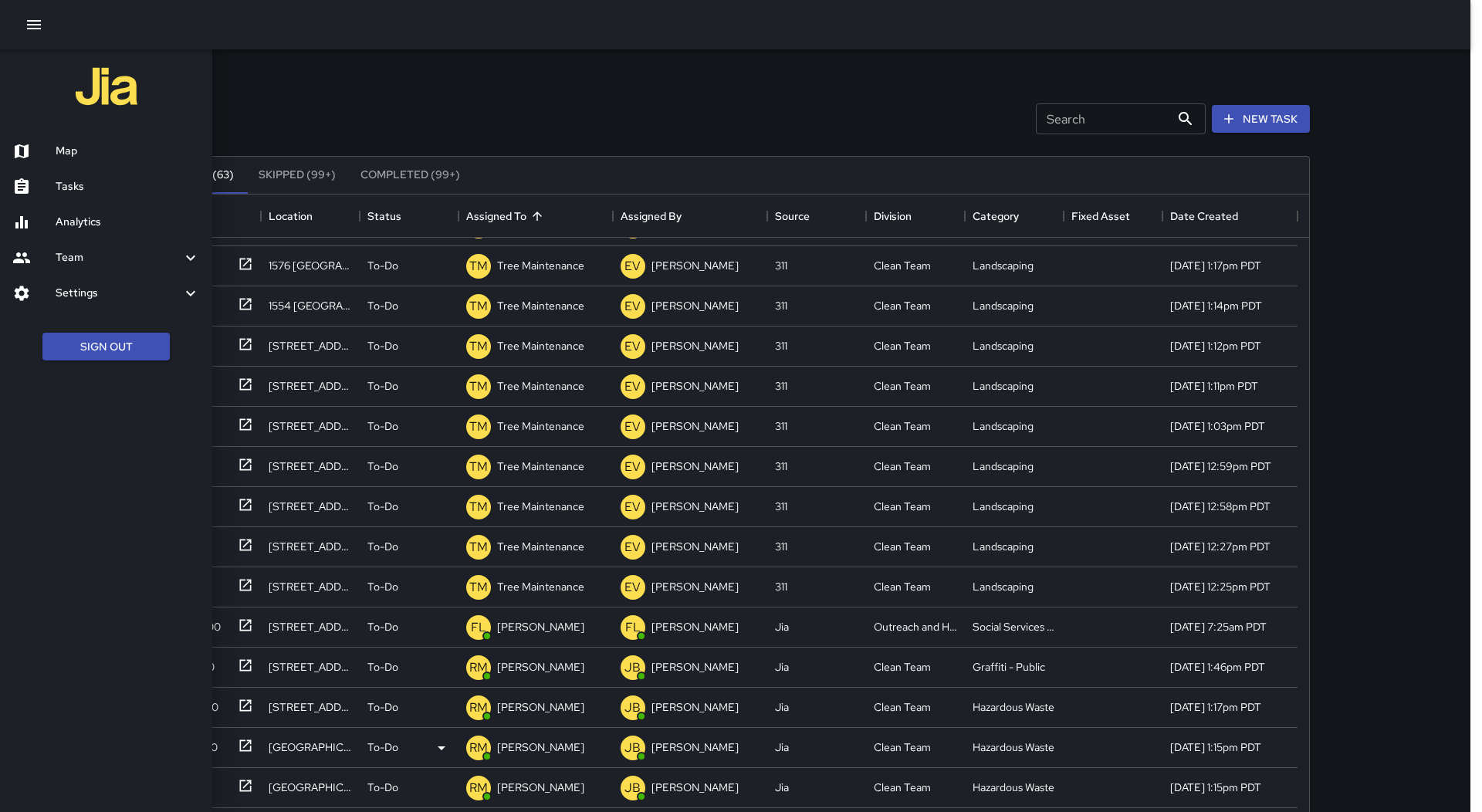
click at [88, 152] on h6 "Map" at bounding box center [128, 150] width 144 height 17
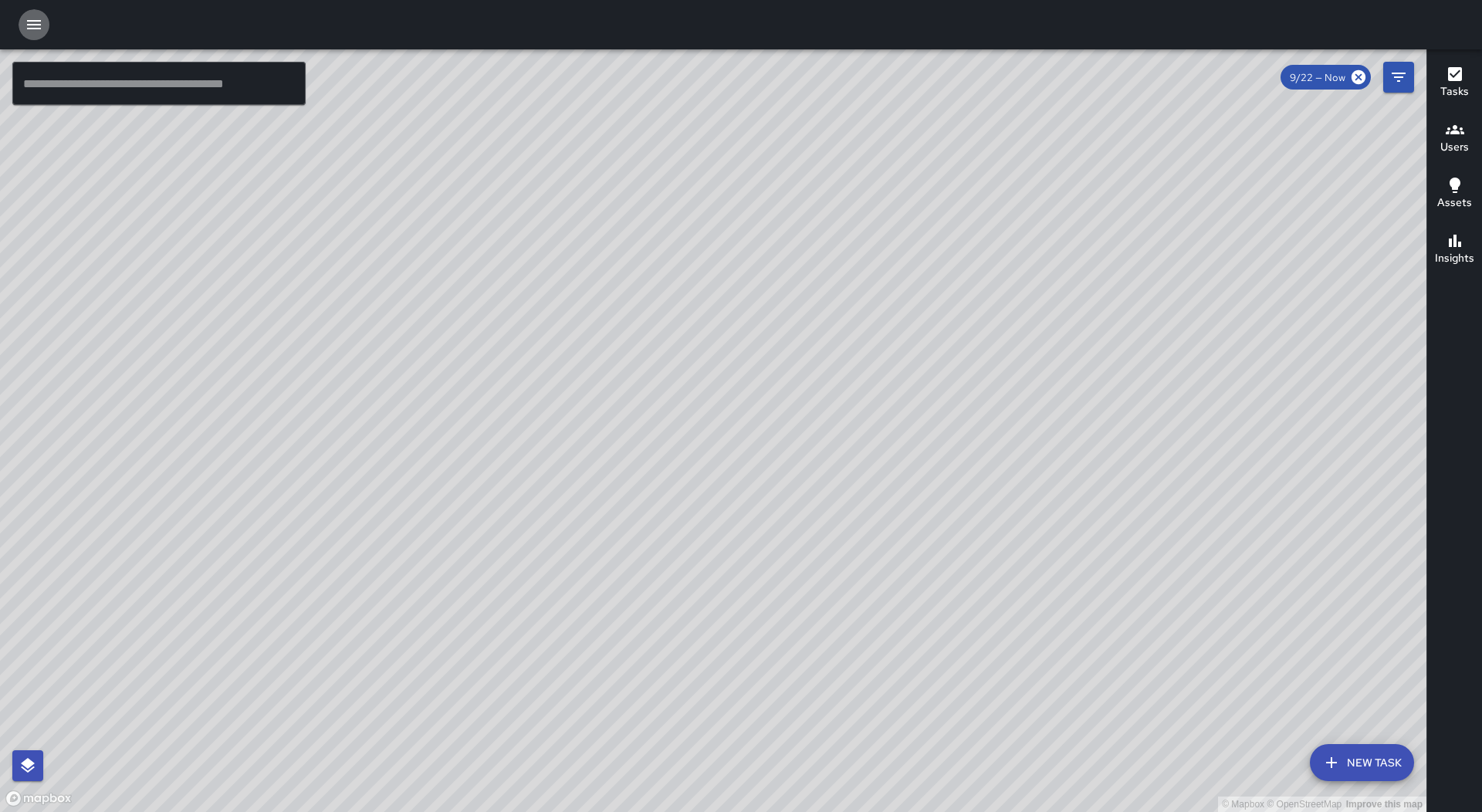
click at [41, 29] on icon "button" at bounding box center [34, 24] width 14 height 9
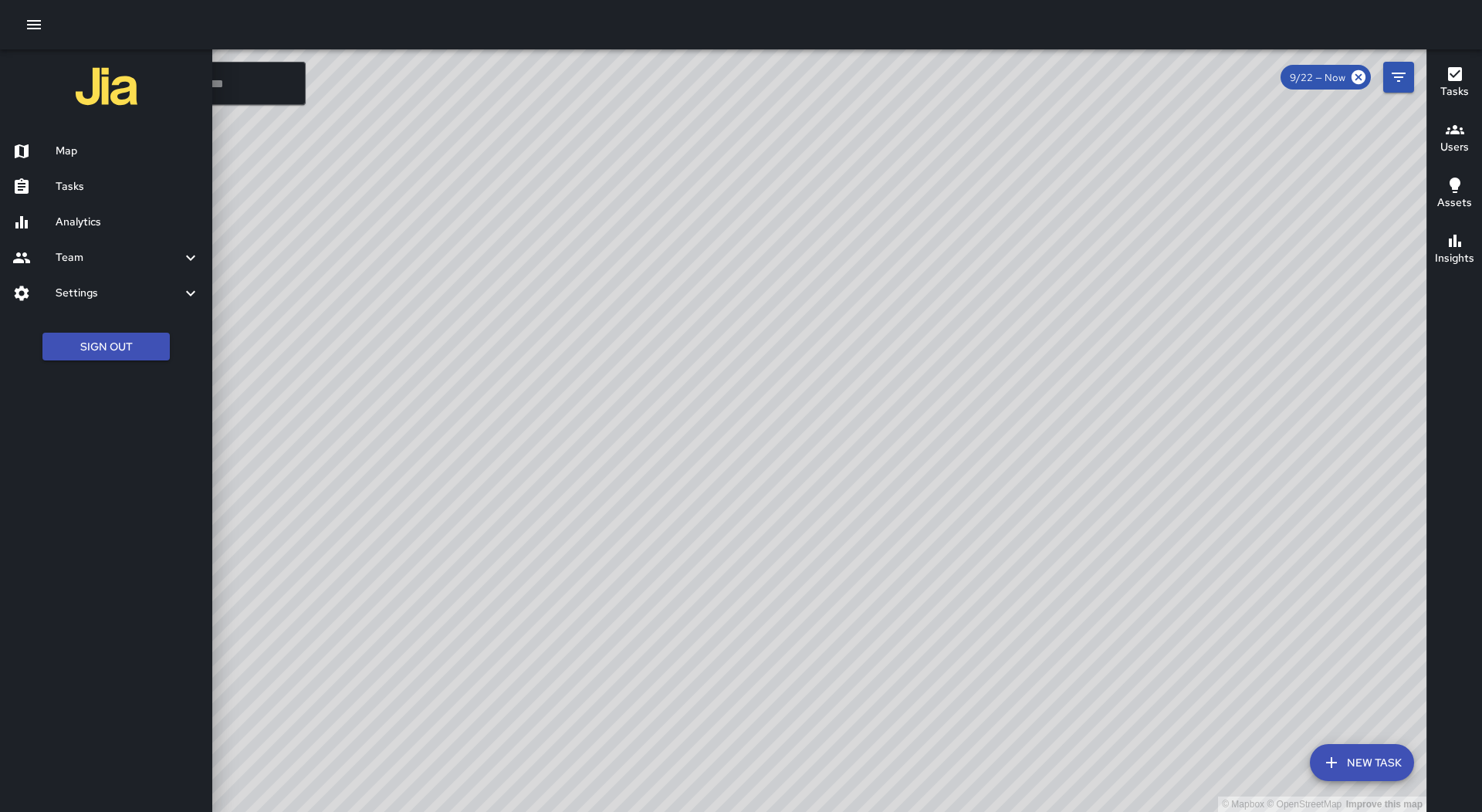
click at [76, 190] on h6 "Tasks" at bounding box center [128, 186] width 144 height 17
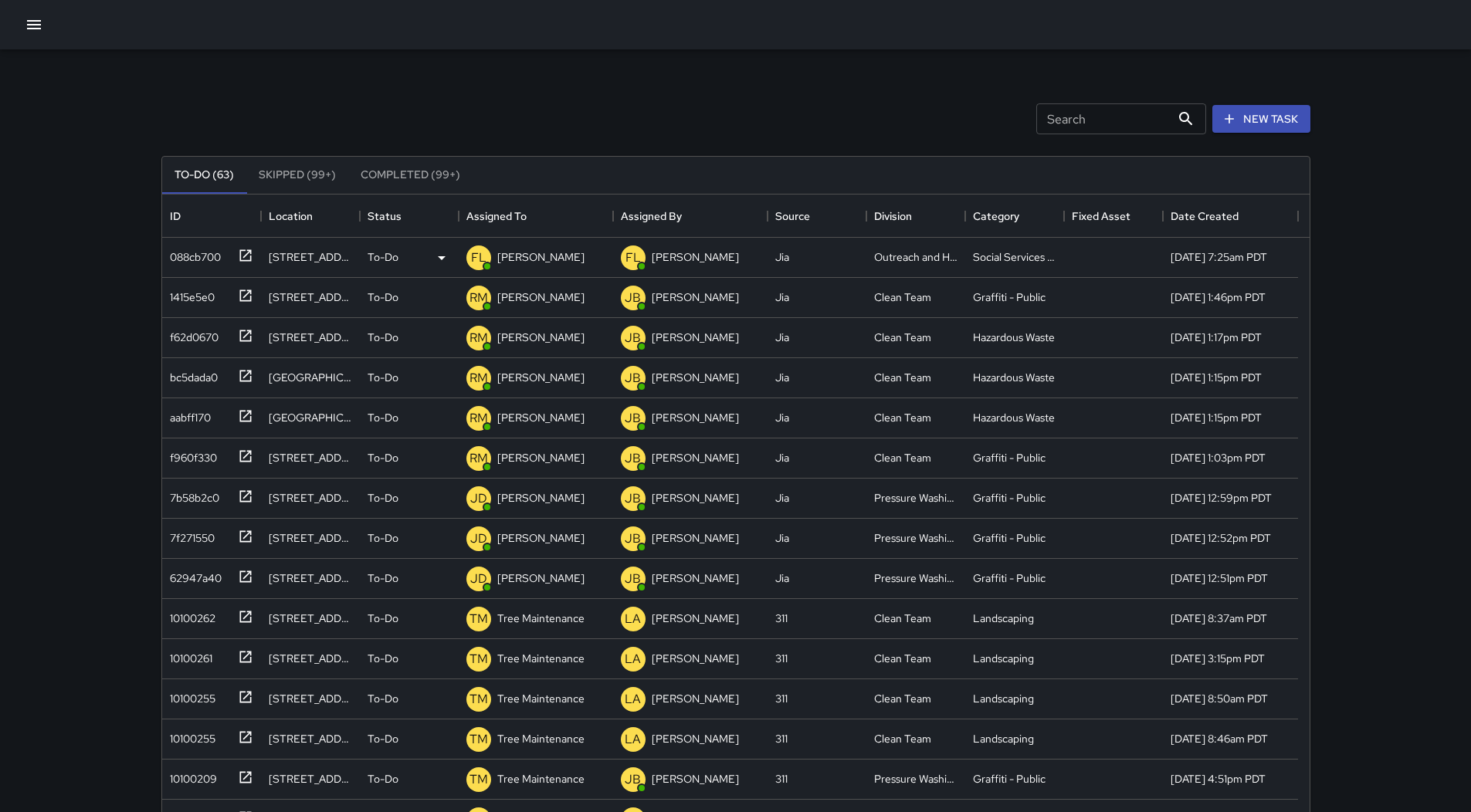
scroll to position [642, 1136]
click at [533, 219] on icon "Sort" at bounding box center [537, 216] width 14 height 14
click at [41, 20] on icon "button" at bounding box center [34, 24] width 14 height 9
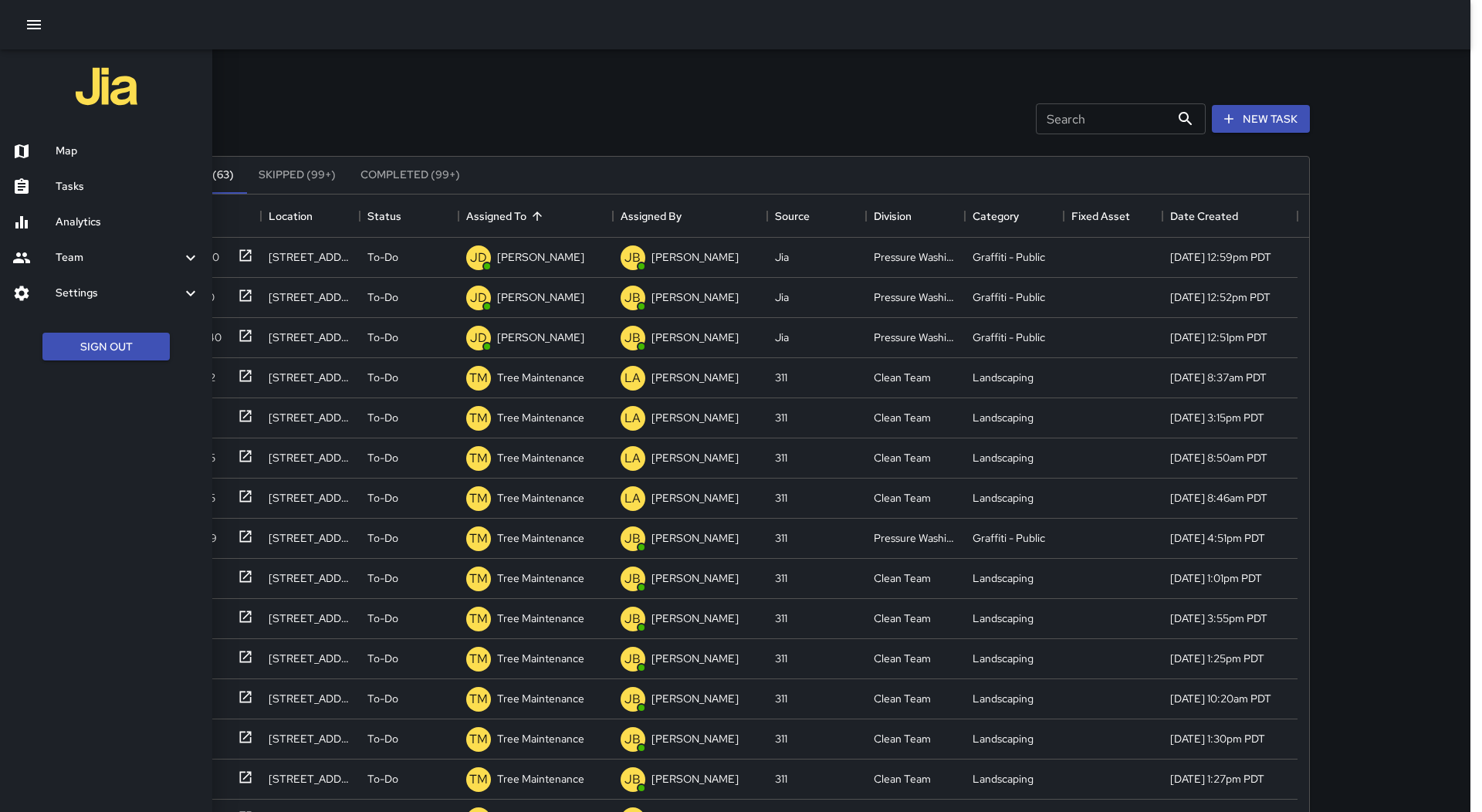
click at [88, 148] on h6 "Map" at bounding box center [128, 150] width 144 height 17
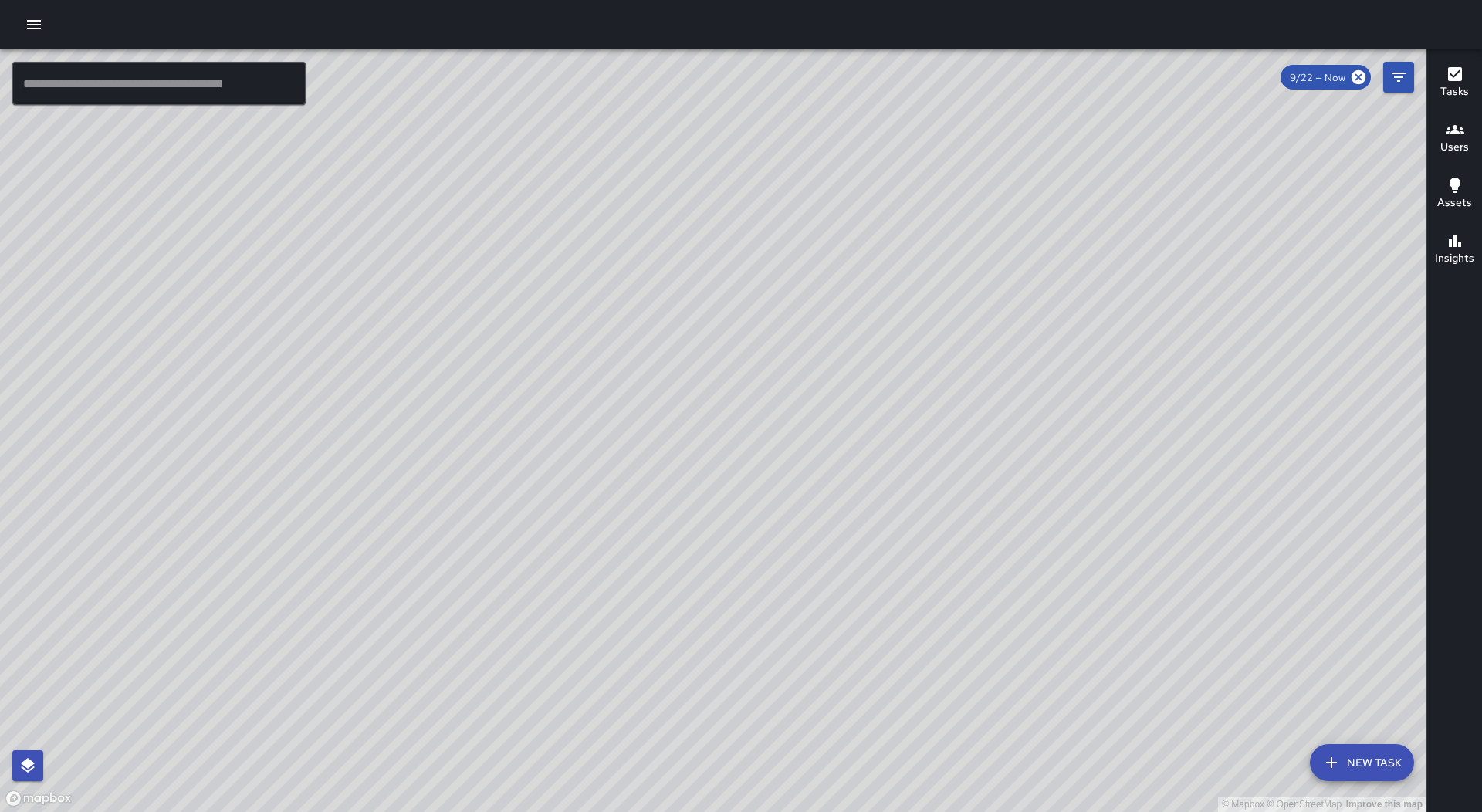
click at [28, 14] on button "button" at bounding box center [34, 24] width 31 height 31
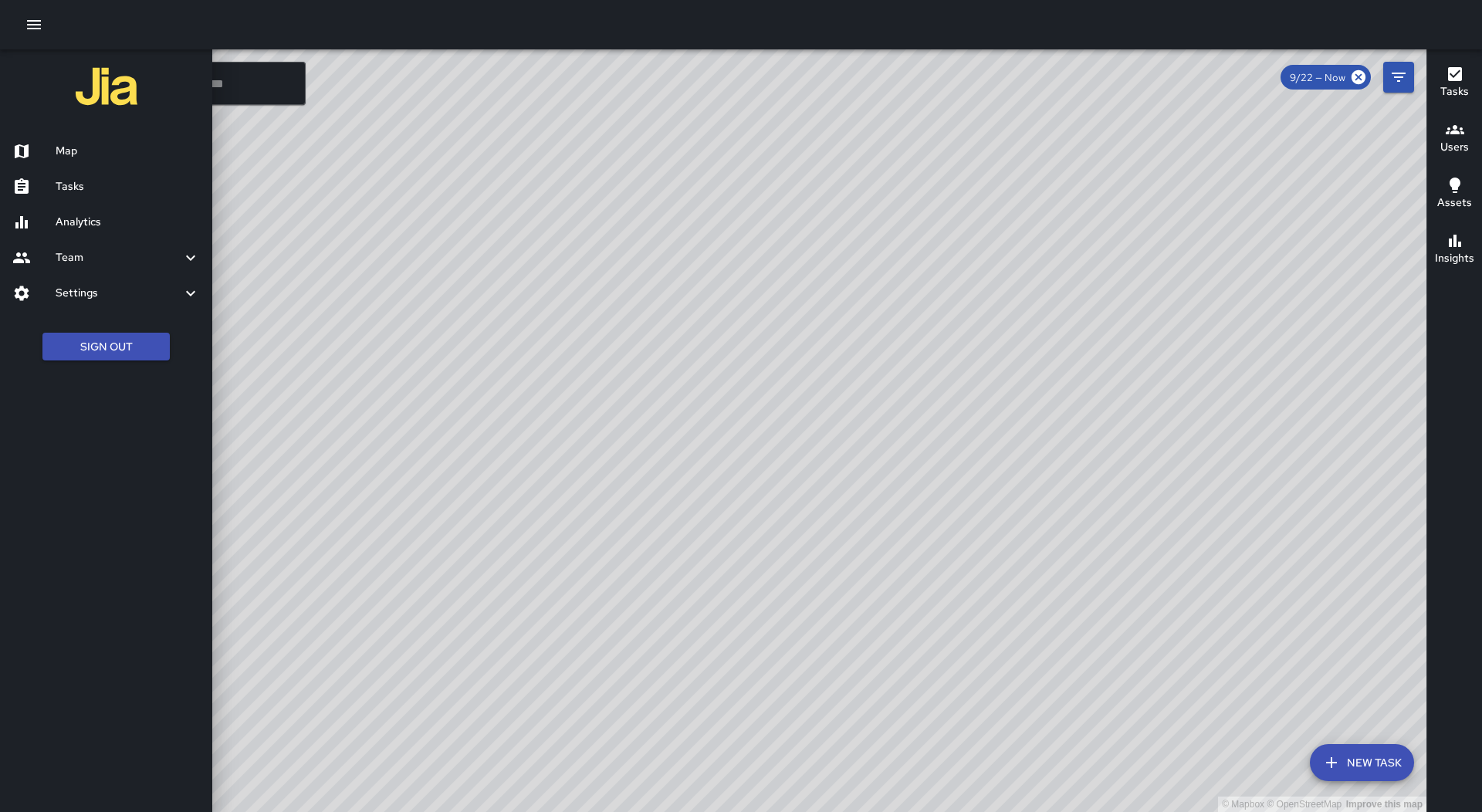
click at [169, 288] on h6 "Settings" at bounding box center [118, 293] width 126 height 17
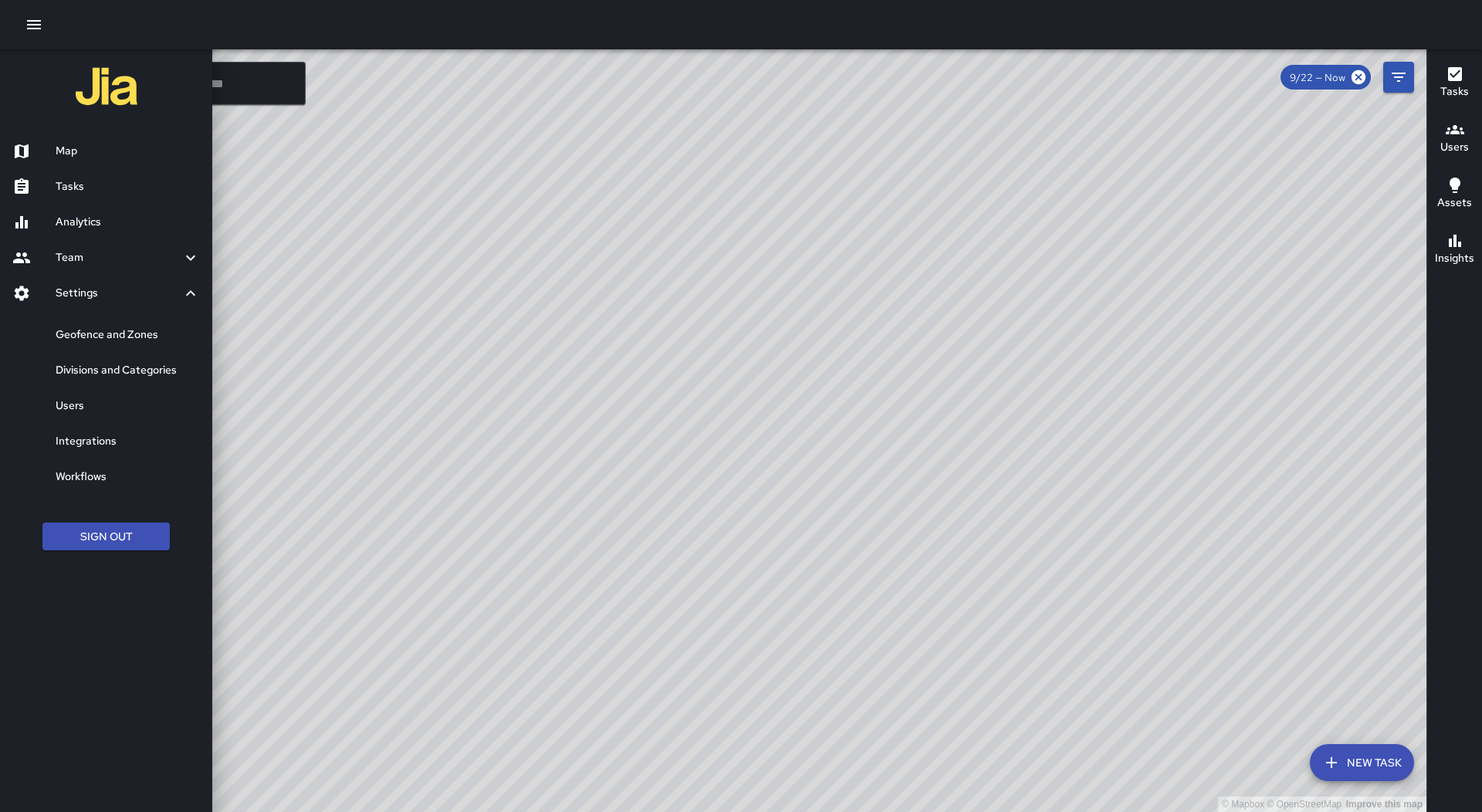
click at [156, 390] on div "Users" at bounding box center [106, 406] width 213 height 36
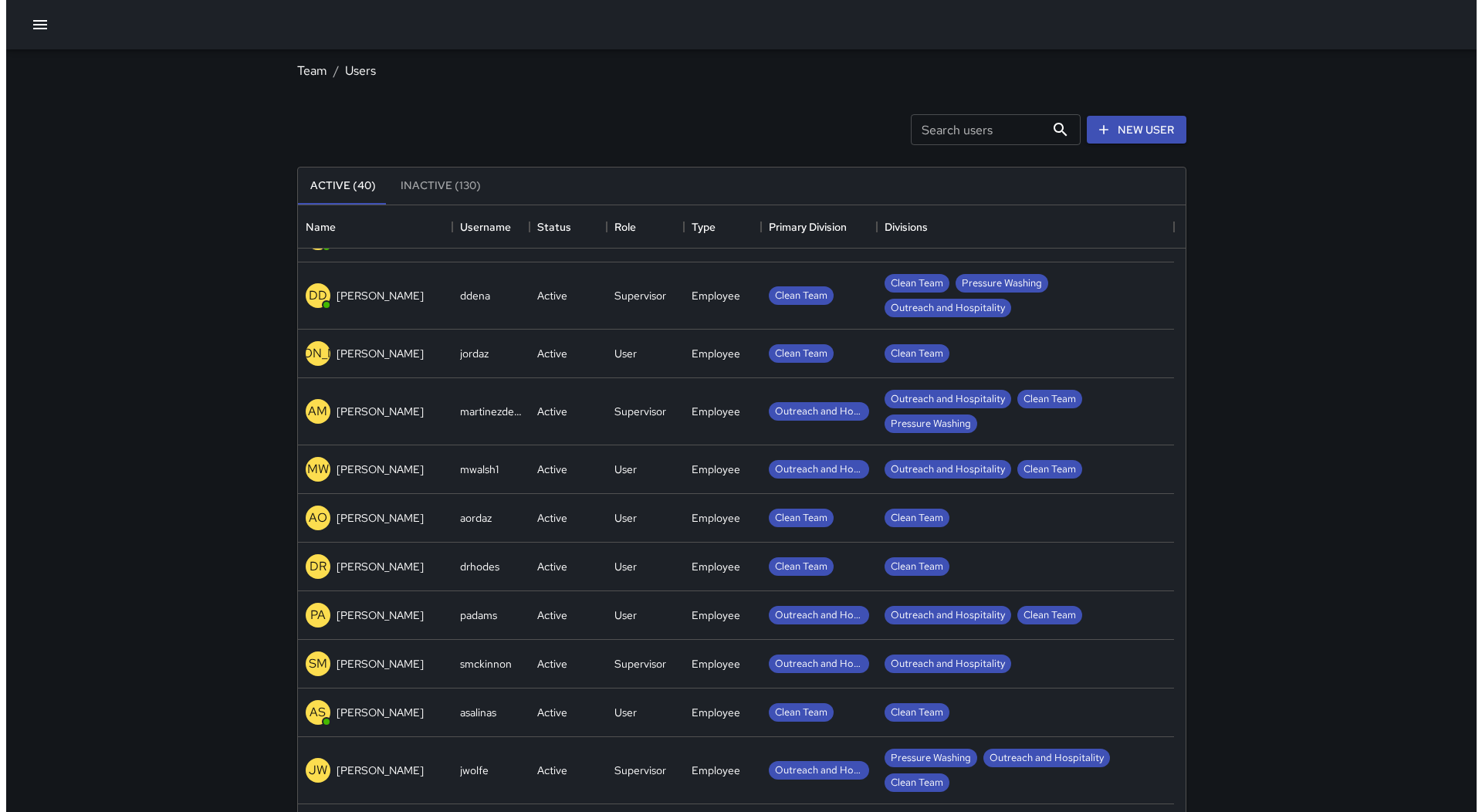
scroll to position [1390, 0]
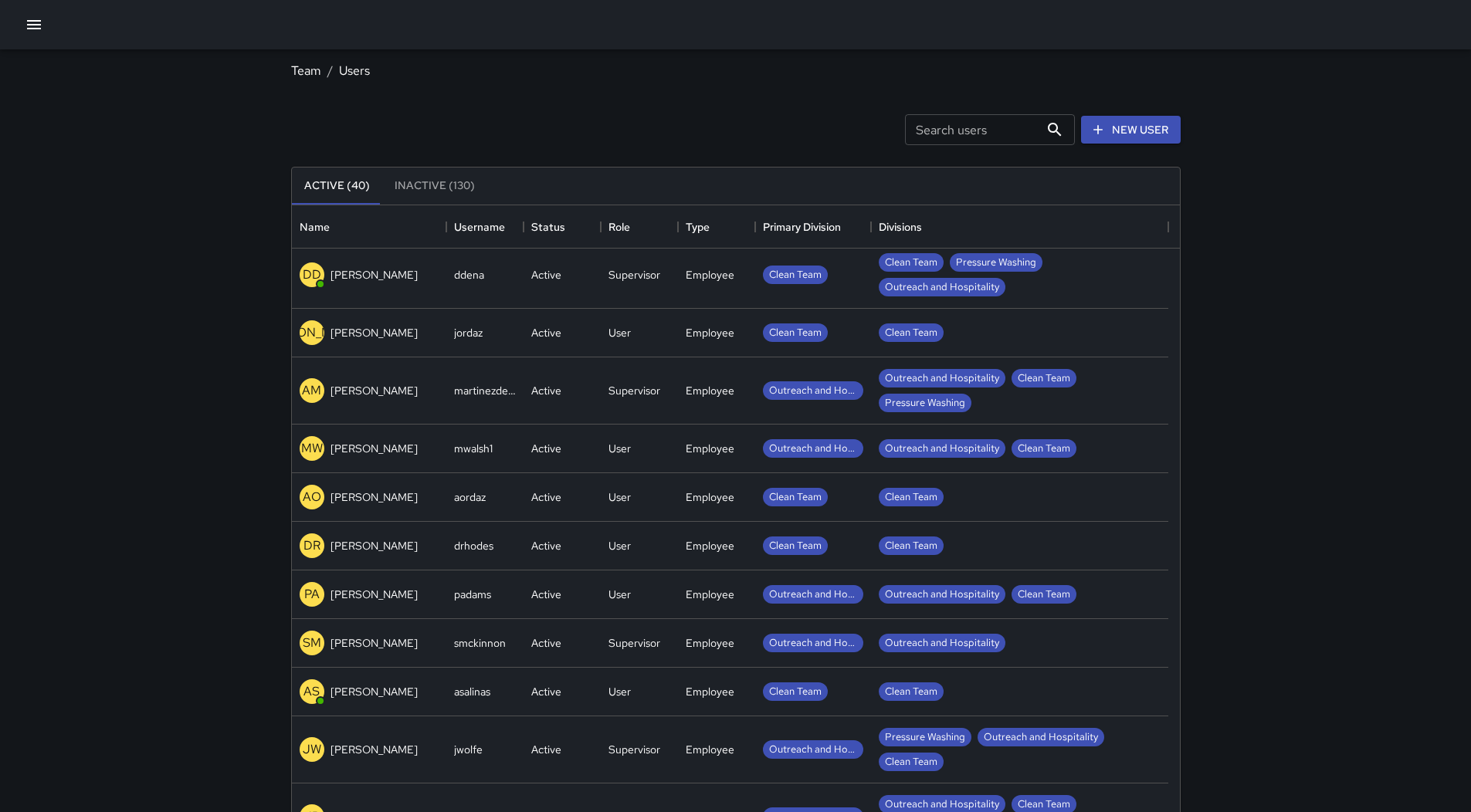
click at [25, 34] on icon "button" at bounding box center [34, 25] width 19 height 19
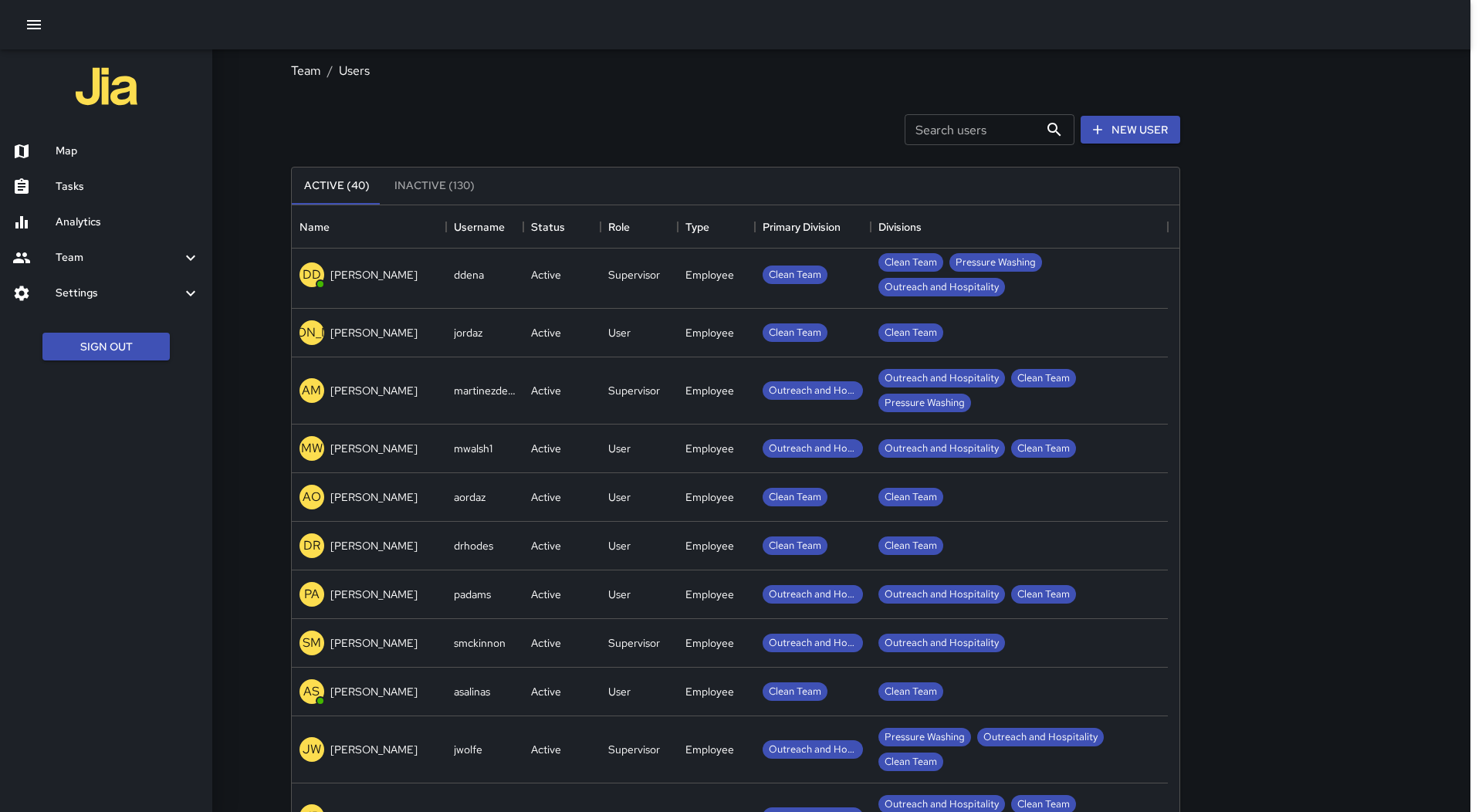
click at [67, 142] on div "Map" at bounding box center [106, 151] width 213 height 36
